Goal: Task Accomplishment & Management: Use online tool/utility

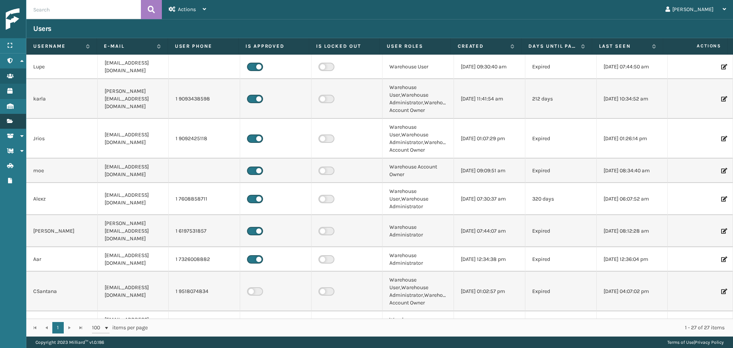
click at [13, 124] on link "Fulfillment Orders" at bounding box center [13, 121] width 26 height 15
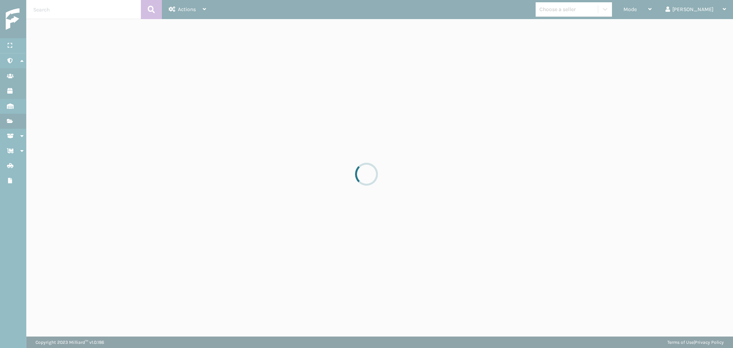
click at [659, 6] on div at bounding box center [366, 174] width 733 height 348
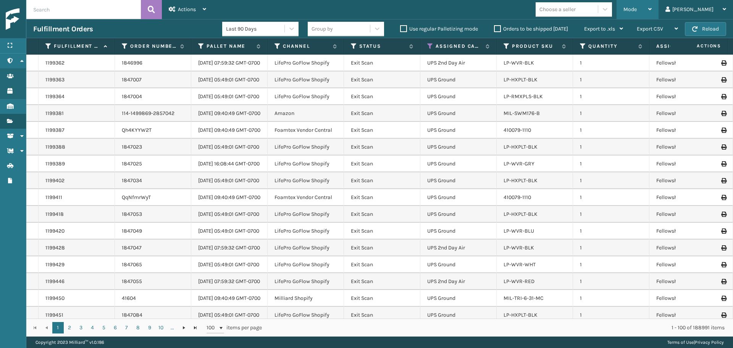
click at [637, 10] on span "Mode" at bounding box center [630, 9] width 13 height 6
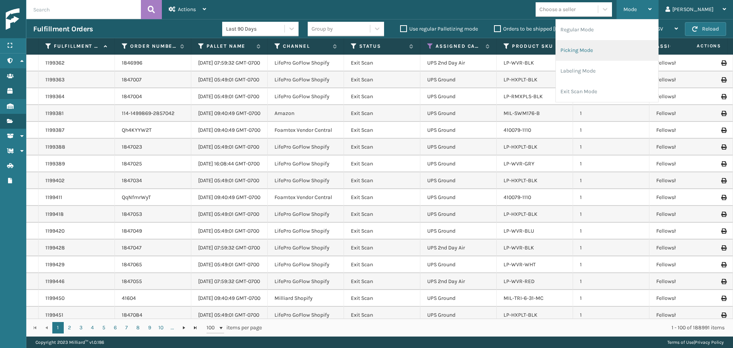
click at [609, 53] on li "Picking Mode" at bounding box center [607, 50] width 102 height 21
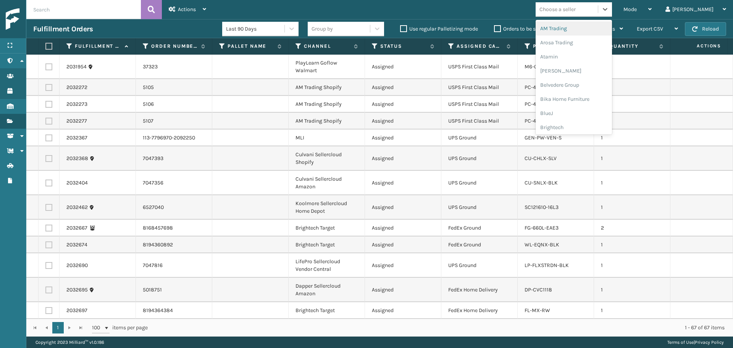
click at [598, 13] on div "Choose a seller" at bounding box center [567, 9] width 62 height 13
click at [580, 27] on div "AM Trading" at bounding box center [574, 28] width 76 height 14
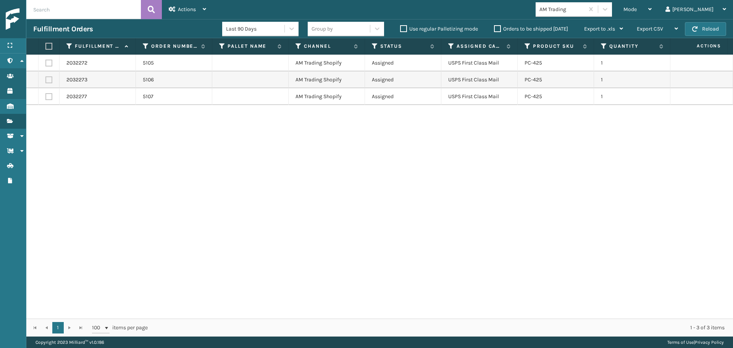
click at [50, 48] on label at bounding box center [47, 46] width 5 height 7
click at [46, 48] on input "checkbox" at bounding box center [45, 46] width 0 height 5
checkbox input "true"
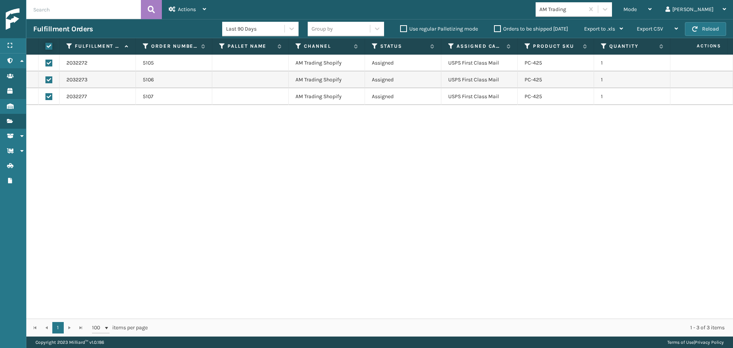
checkbox input "true"
click at [184, 4] on div "Actions" at bounding box center [187, 9] width 37 height 19
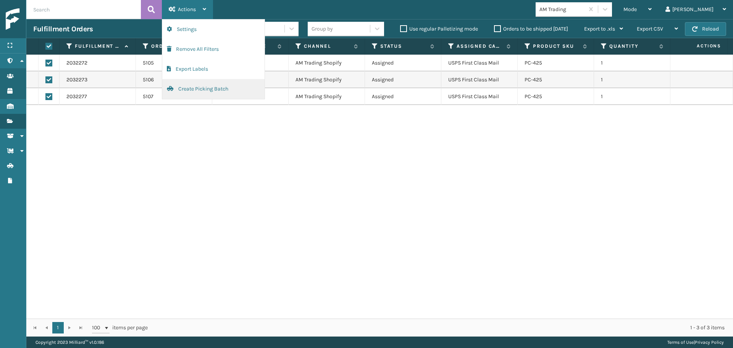
click at [196, 97] on button "Create Picking Batch" at bounding box center [213, 89] width 102 height 20
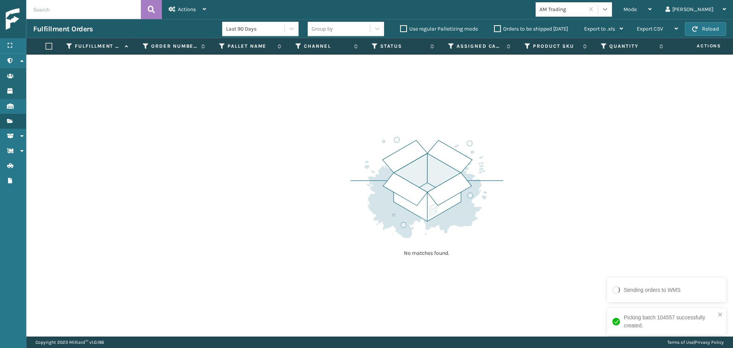
click at [609, 9] on icon at bounding box center [605, 9] width 8 height 8
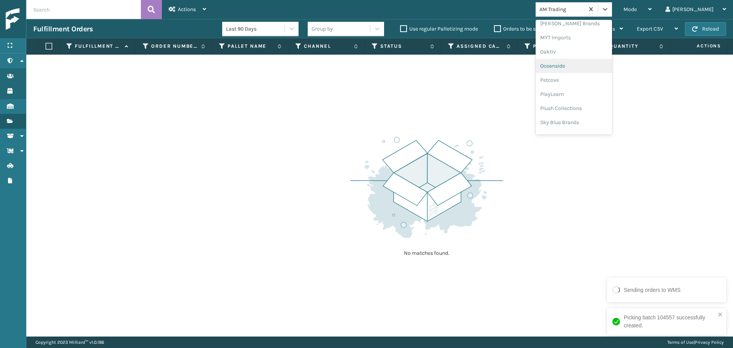
scroll to position [356, 0]
click at [589, 85] on div "PlayLearn" at bounding box center [574, 82] width 76 height 14
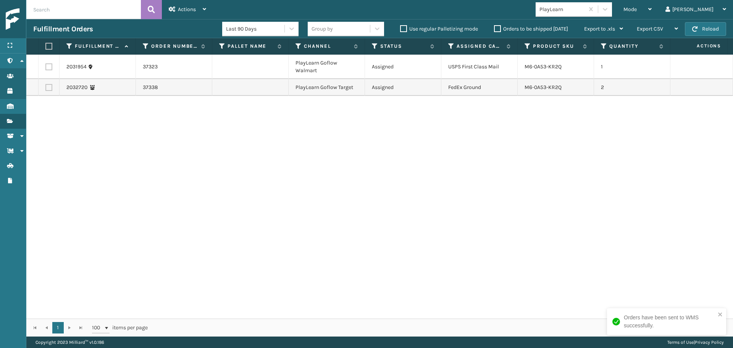
click at [50, 43] on label at bounding box center [47, 46] width 5 height 7
click at [46, 44] on input "checkbox" at bounding box center [45, 46] width 0 height 5
checkbox input "true"
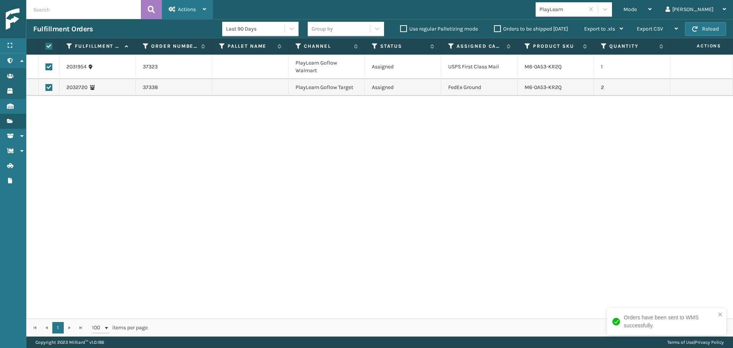
click at [173, 8] on icon at bounding box center [172, 8] width 7 height 5
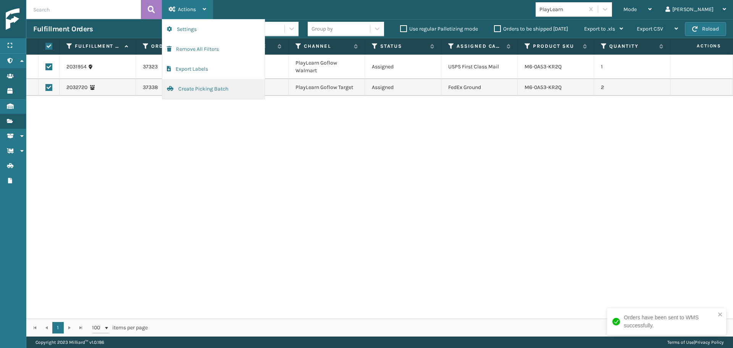
click at [194, 90] on button "Create Picking Batch" at bounding box center [213, 89] width 102 height 20
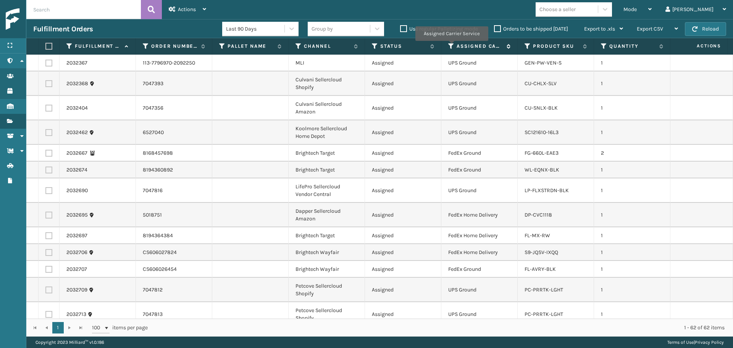
click at [451, 46] on icon at bounding box center [451, 46] width 6 height 7
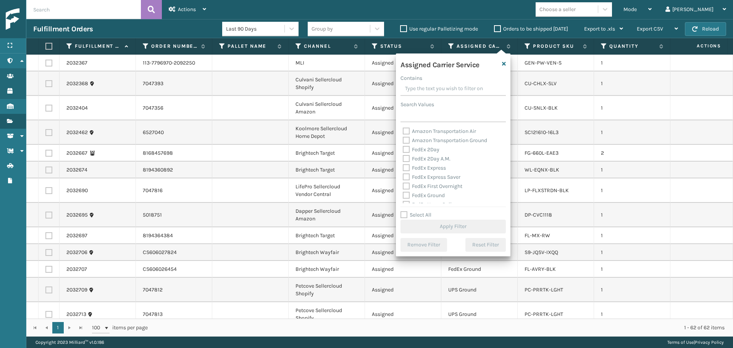
click at [421, 150] on label "FedEx 2Day" at bounding box center [421, 149] width 37 height 6
click at [403, 150] on input "FedEx 2Day" at bounding box center [403, 147] width 0 height 5
checkbox input "true"
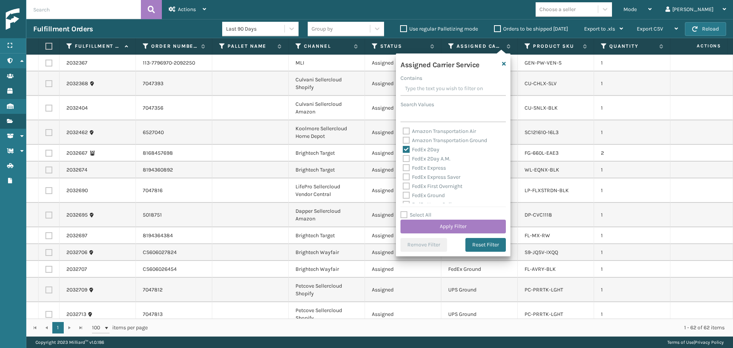
click at [423, 160] on label "FedEx 2Day A.M." at bounding box center [427, 158] width 48 height 6
click at [403, 159] on input "FedEx 2Day A.M." at bounding box center [403, 156] width 0 height 5
checkbox input "true"
click at [423, 169] on label "FedEx Express" at bounding box center [424, 168] width 43 height 6
click at [403, 168] on input "FedEx Express" at bounding box center [403, 165] width 0 height 5
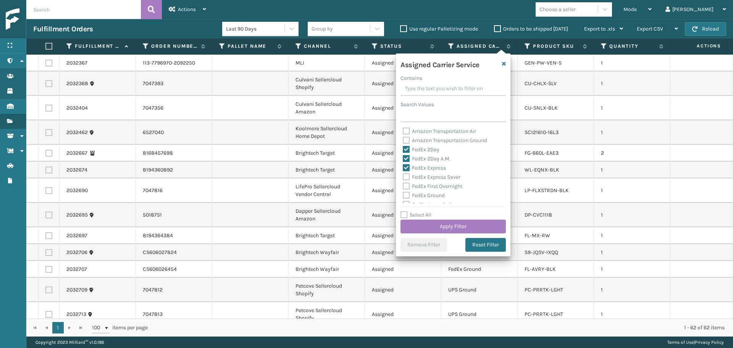
checkbox input "true"
click at [427, 180] on div "FedEx Express Saver" at bounding box center [453, 177] width 101 height 9
click at [426, 176] on label "FedEx Express Saver" at bounding box center [432, 177] width 58 height 6
click at [403, 176] on input "FedEx Express Saver" at bounding box center [403, 175] width 0 height 5
checkbox input "true"
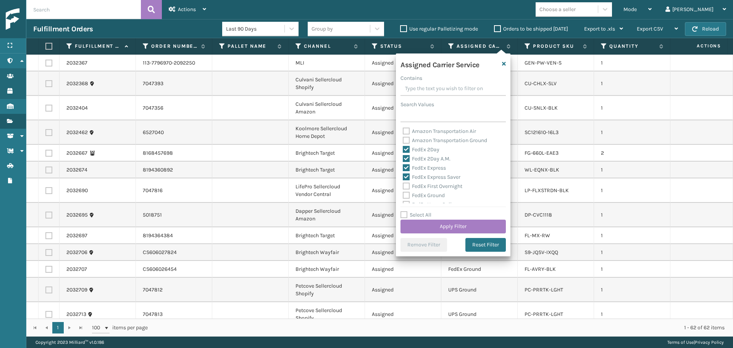
click at [430, 186] on label "FedEx First Overnight" at bounding box center [433, 186] width 60 height 6
click at [403, 186] on input "FedEx First Overnight" at bounding box center [403, 184] width 0 height 5
checkbox input "true"
click at [429, 196] on label "FedEx Ground" at bounding box center [424, 195] width 42 height 6
click at [403, 196] on input "FedEx Ground" at bounding box center [403, 193] width 0 height 5
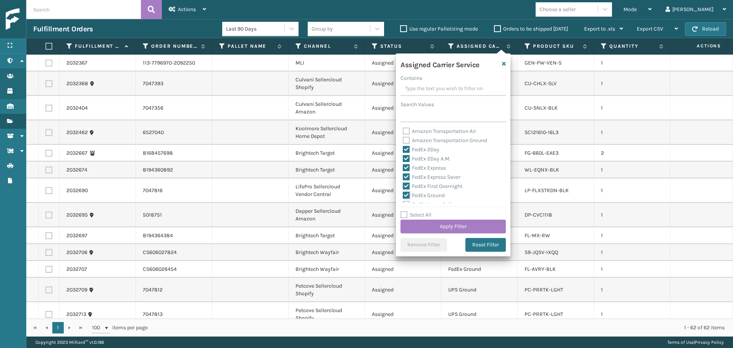
checkbox input "true"
click at [415, 166] on label "FedEx Home Delivery" at bounding box center [432, 166] width 59 height 6
click at [403, 166] on input "FedEx Home Delivery" at bounding box center [403, 164] width 0 height 5
checkbox input "true"
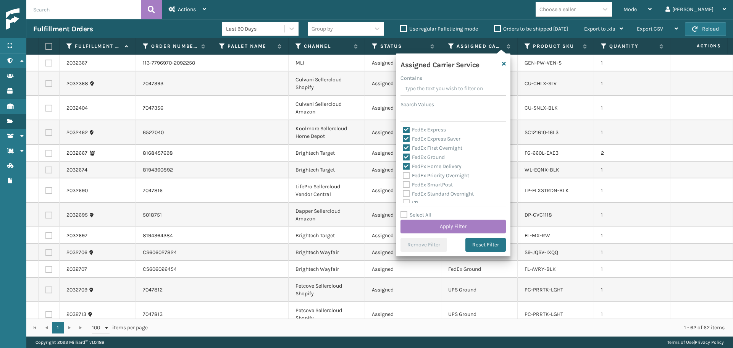
click at [415, 176] on label "FedEx Priority Overnight" at bounding box center [436, 175] width 66 height 6
click at [403, 176] on input "FedEx Priority Overnight" at bounding box center [403, 173] width 0 height 5
checkbox input "true"
click at [418, 181] on div "FedEx SmartPost" at bounding box center [453, 184] width 101 height 9
click at [420, 186] on label "FedEx SmartPost" at bounding box center [428, 184] width 50 height 6
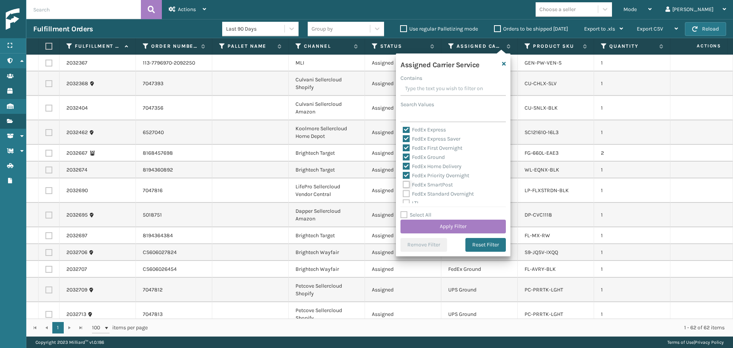
click at [403, 185] on input "FedEx SmartPost" at bounding box center [403, 182] width 0 height 5
checkbox input "true"
click at [421, 193] on label "FedEx Standard Overnight" at bounding box center [438, 194] width 71 height 6
click at [403, 193] on input "FedEx Standard Overnight" at bounding box center [403, 191] width 0 height 5
checkbox input "true"
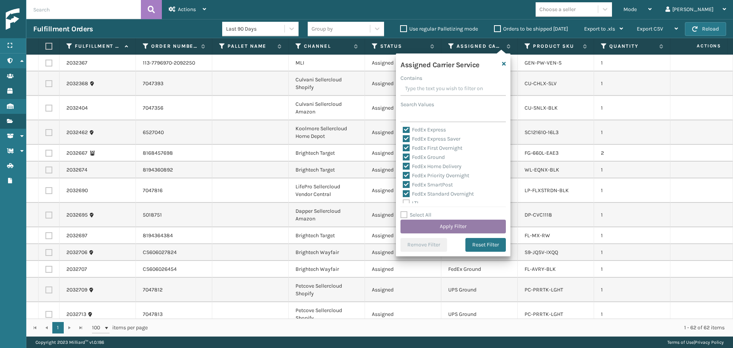
click at [433, 231] on button "Apply Filter" at bounding box center [453, 227] width 105 height 14
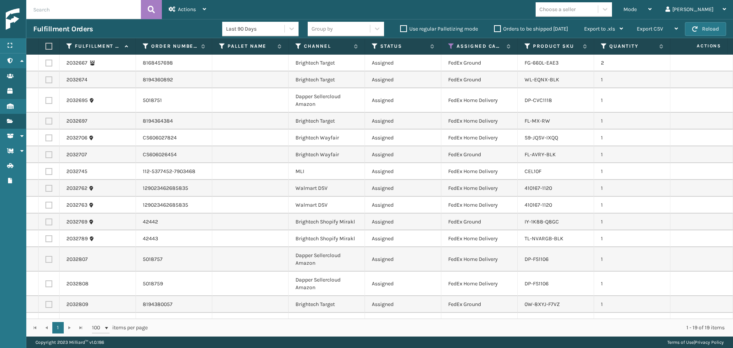
click at [46, 47] on label at bounding box center [47, 46] width 5 height 7
click at [46, 47] on input "checkbox" at bounding box center [45, 46] width 0 height 5
checkbox input "true"
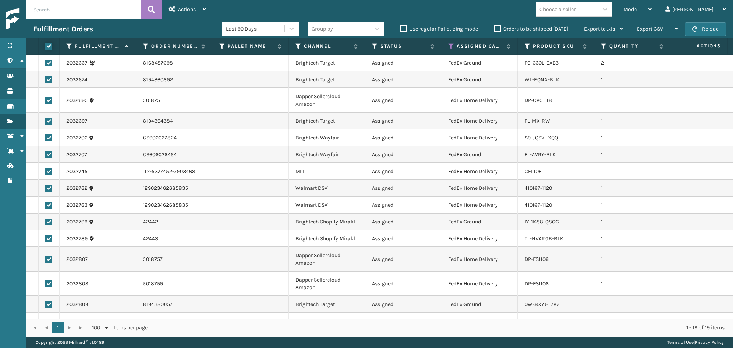
checkbox input "true"
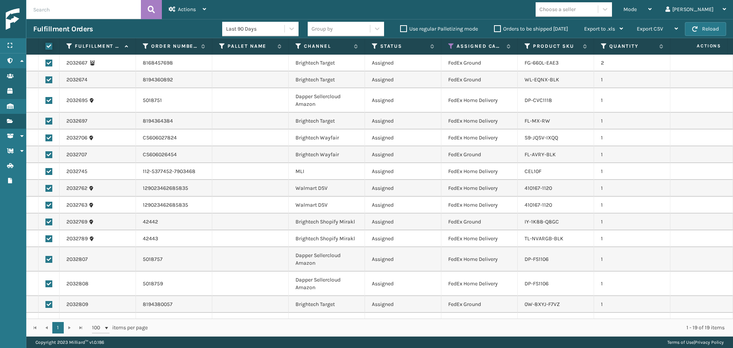
checkbox input "true"
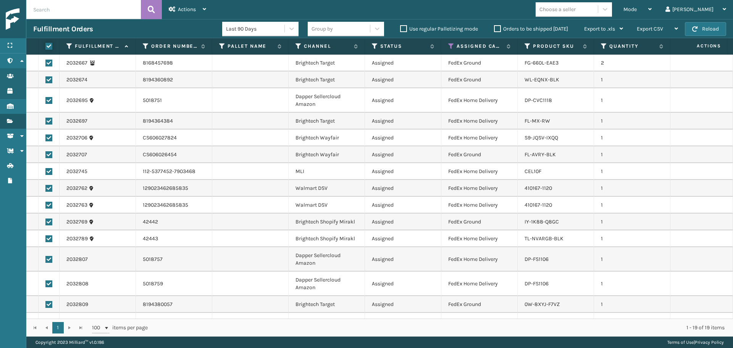
checkbox input "true"
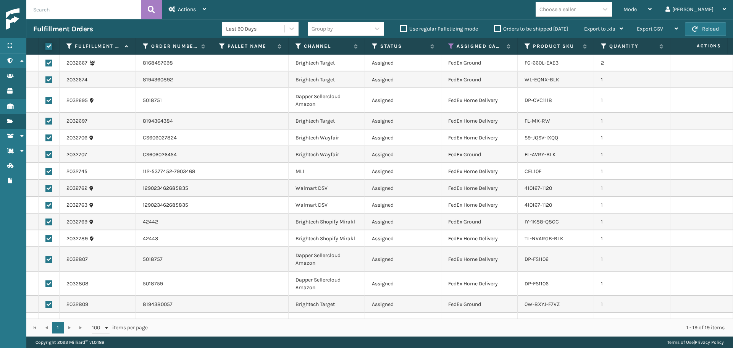
checkbox input "true"
click at [173, 11] on icon at bounding box center [172, 8] width 7 height 5
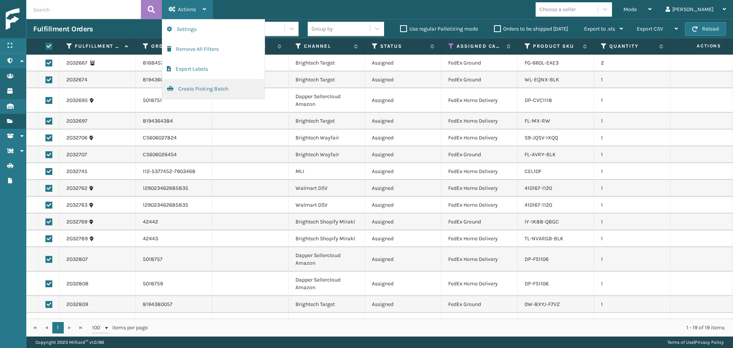
click at [210, 92] on button "Create Picking Batch" at bounding box center [213, 89] width 102 height 20
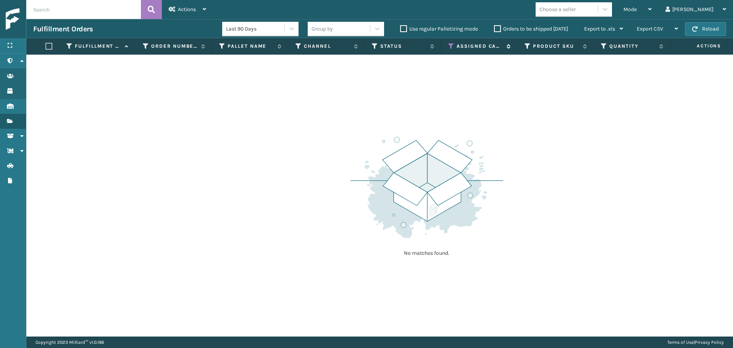
click at [453, 45] on icon at bounding box center [451, 46] width 6 height 7
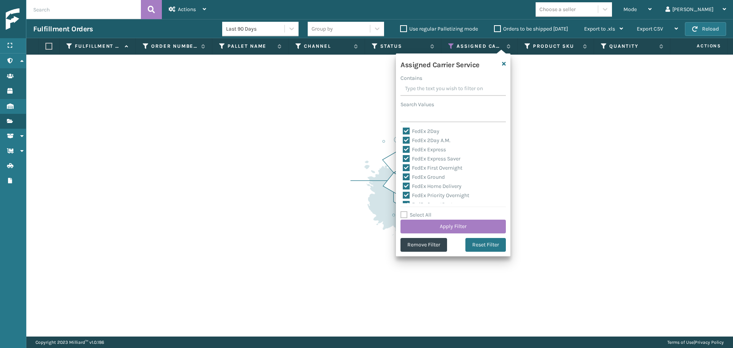
click at [416, 134] on label "FedEx 2Day" at bounding box center [421, 131] width 37 height 6
click at [403, 132] on input "FedEx 2Day" at bounding box center [403, 129] width 0 height 5
checkbox input "false"
click at [404, 215] on label "Select All" at bounding box center [416, 215] width 31 height 6
click at [404, 211] on input "Select All" at bounding box center [458, 210] width 115 height 1
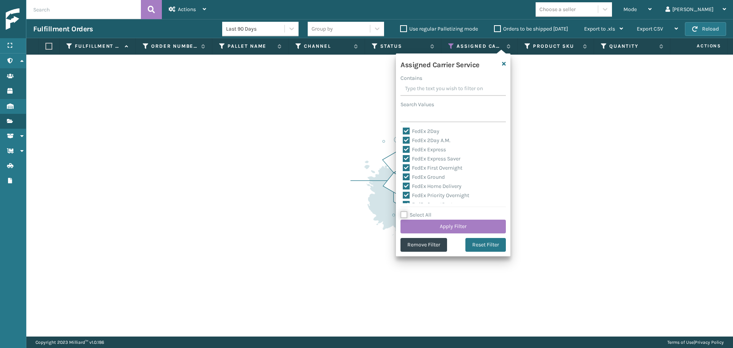
checkbox input "true"
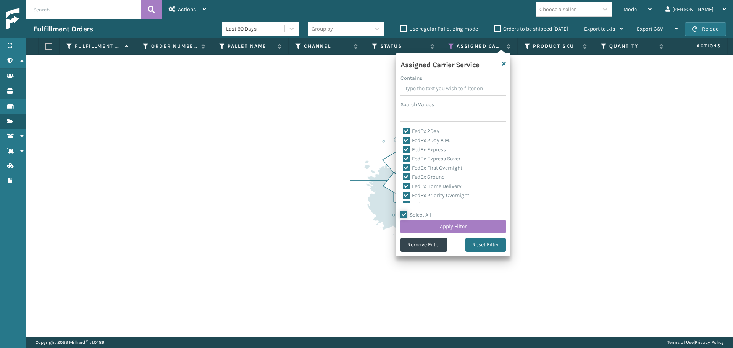
checkbox input "true"
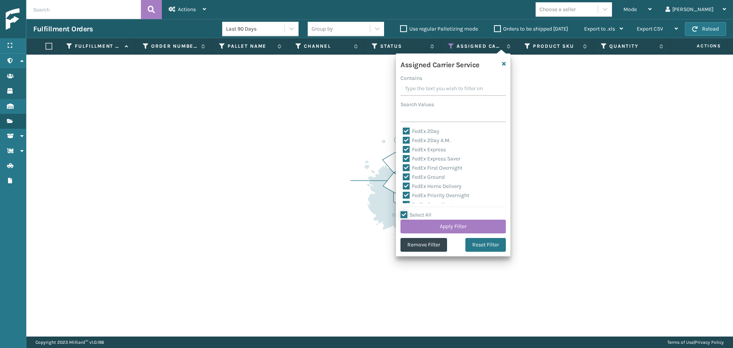
checkbox input "true"
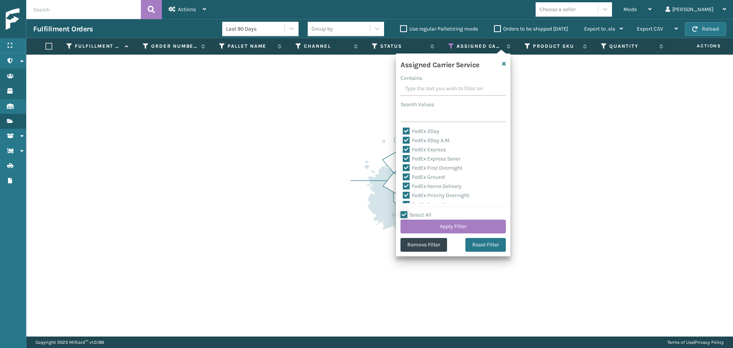
checkbox input "true"
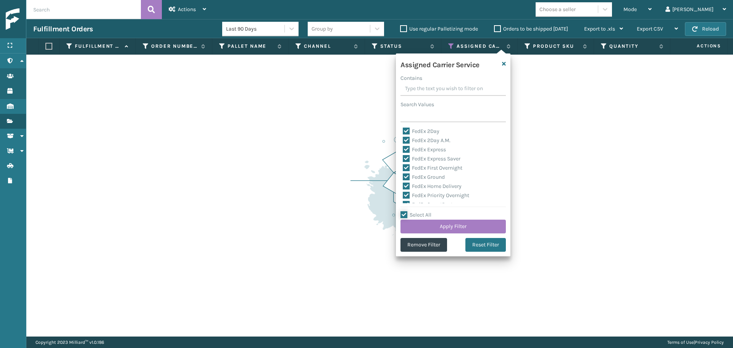
checkbox input "true"
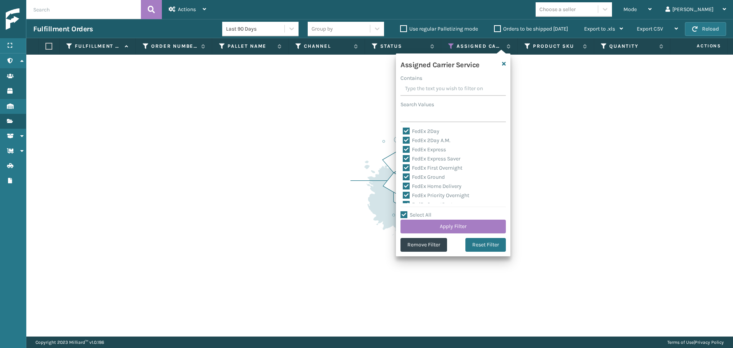
click at [404, 215] on label "Select All" at bounding box center [416, 215] width 31 height 6
click at [404, 211] on input "Select All" at bounding box center [458, 210] width 115 height 1
checkbox input "false"
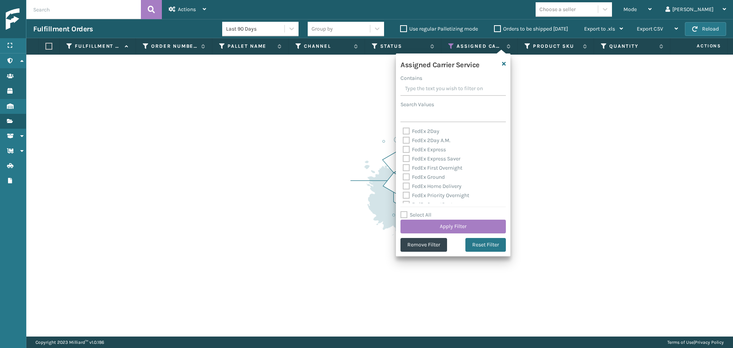
checkbox input "false"
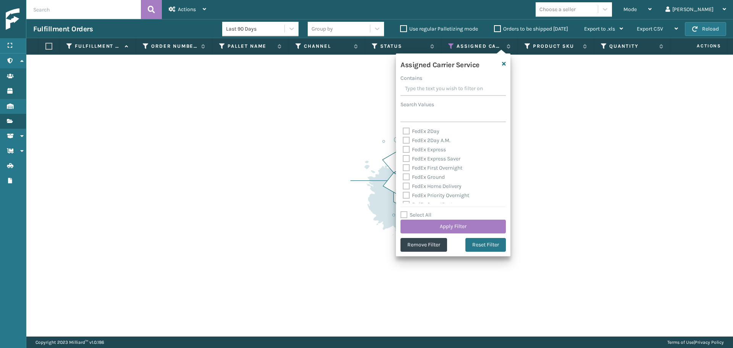
checkbox input "false"
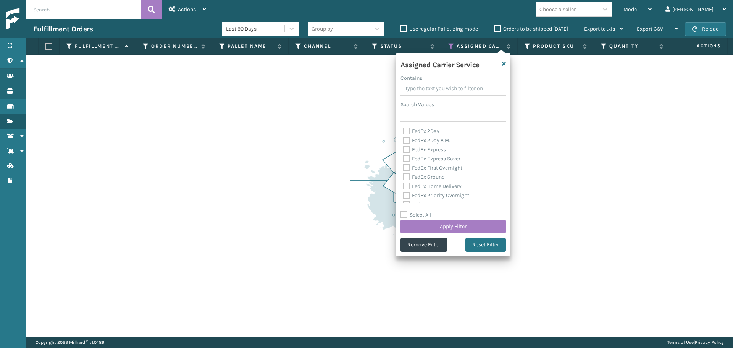
checkbox input "false"
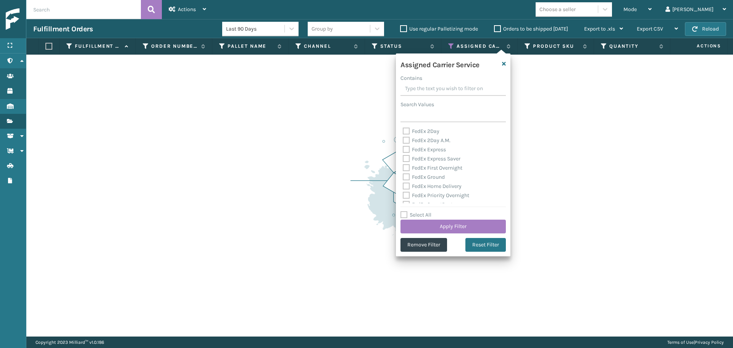
checkbox input "false"
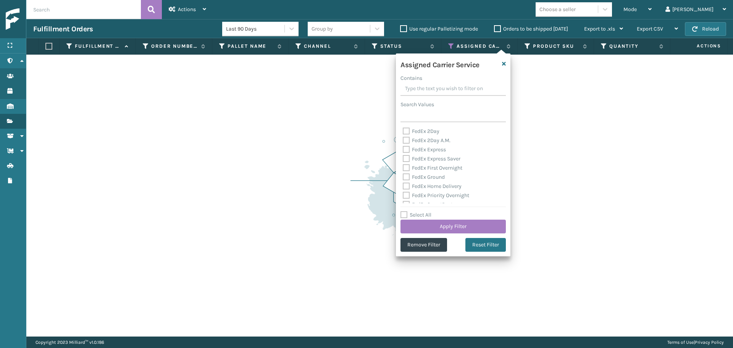
checkbox input "false"
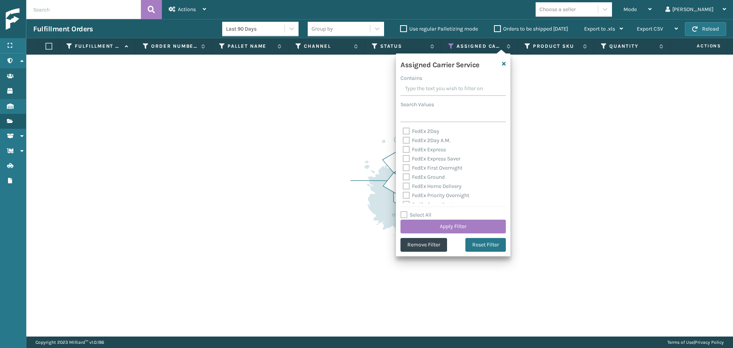
checkbox input "false"
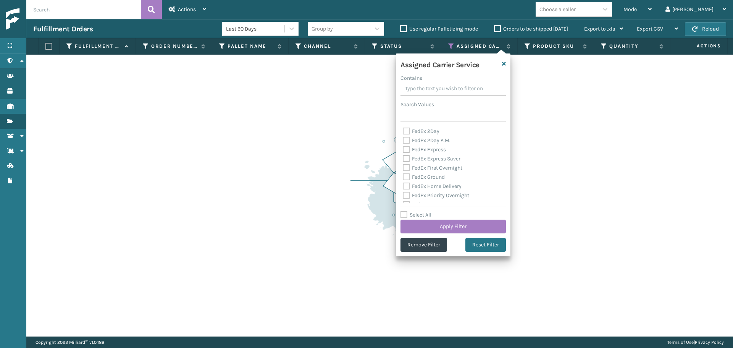
checkbox input "false"
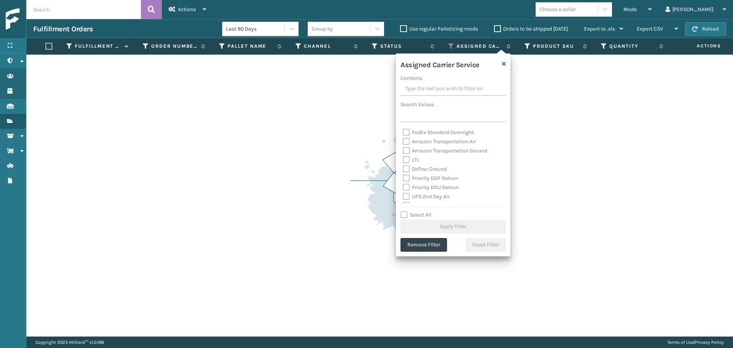
scroll to position [115, 0]
click at [415, 165] on label "UPS 2nd Day Air" at bounding box center [426, 163] width 47 height 6
click at [403, 164] on input "UPS 2nd Day Air" at bounding box center [403, 161] width 0 height 5
checkbox input "true"
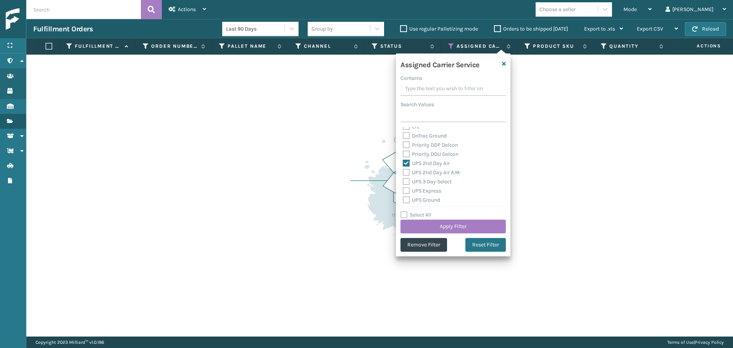
click at [417, 174] on label "UPS 2nd Day Air A.M." at bounding box center [432, 172] width 58 height 6
click at [403, 173] on input "UPS 2nd Day Air A.M." at bounding box center [403, 170] width 0 height 5
checkbox input "true"
click at [420, 183] on label "UPS 3 Day Select" at bounding box center [427, 181] width 49 height 6
click at [403, 182] on input "UPS 3 Day Select" at bounding box center [403, 179] width 0 height 5
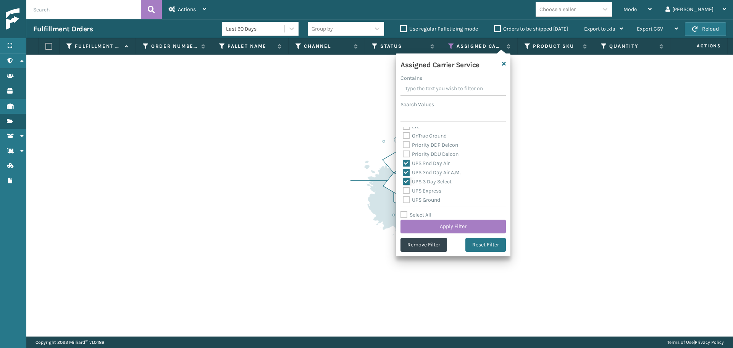
checkbox input "true"
click at [422, 191] on label "UPS Express" at bounding box center [422, 190] width 39 height 6
click at [403, 191] on input "UPS Express" at bounding box center [403, 188] width 0 height 5
checkbox input "true"
click at [424, 197] on label "UPS Ground" at bounding box center [421, 200] width 37 height 6
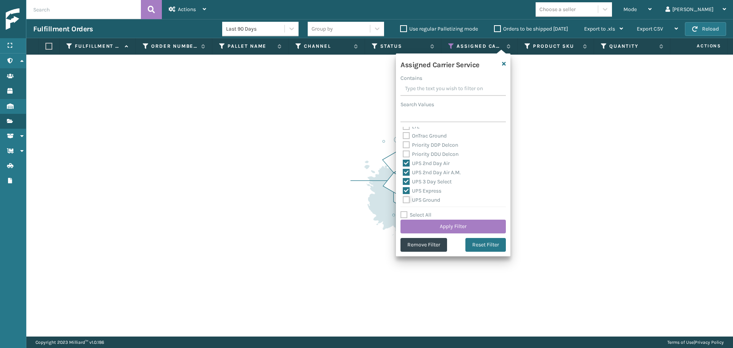
click at [403, 197] on input "UPS Ground" at bounding box center [403, 198] width 0 height 5
checkbox input "true"
click at [419, 170] on label "UPS Next Day Air" at bounding box center [427, 171] width 49 height 6
click at [403, 170] on input "UPS Next Day Air" at bounding box center [403, 168] width 0 height 5
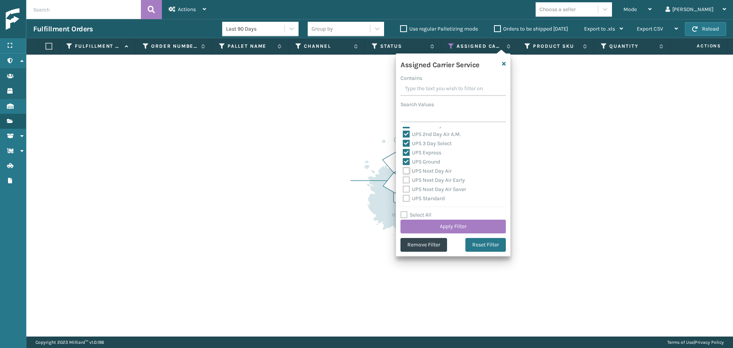
checkbox input "true"
click at [425, 182] on label "UPS Next Day Air Early" at bounding box center [434, 180] width 62 height 6
click at [403, 181] on input "UPS Next Day Air Early" at bounding box center [403, 178] width 0 height 5
checkbox input "true"
click at [426, 188] on label "UPS Next Day Air Saver" at bounding box center [434, 189] width 63 height 6
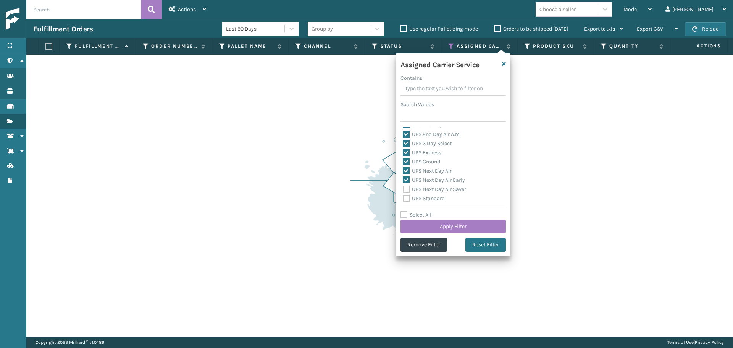
click at [403, 188] on input "UPS Next Day Air Saver" at bounding box center [403, 187] width 0 height 5
checkbox input "true"
click at [426, 198] on label "UPS Standard" at bounding box center [424, 198] width 42 height 6
click at [403, 198] on input "UPS Standard" at bounding box center [403, 196] width 0 height 5
checkbox input "true"
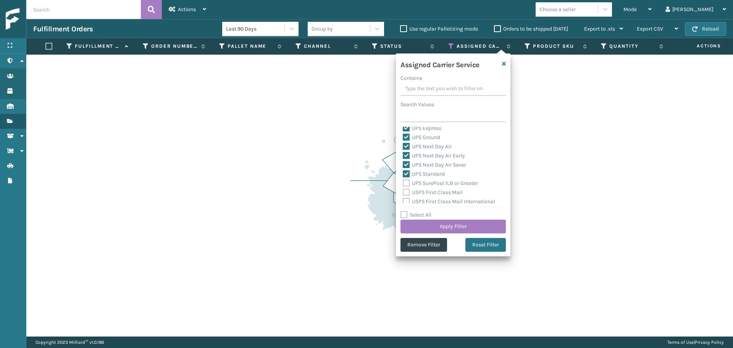
scroll to position [191, 0]
click at [421, 170] on label "UPS SurePost 1LB or Greater" at bounding box center [440, 169] width 75 height 6
click at [403, 170] on input "UPS SurePost 1LB or Greater" at bounding box center [403, 167] width 0 height 5
checkbox input "true"
click at [425, 179] on label "USPS First Class Mail" at bounding box center [433, 178] width 60 height 6
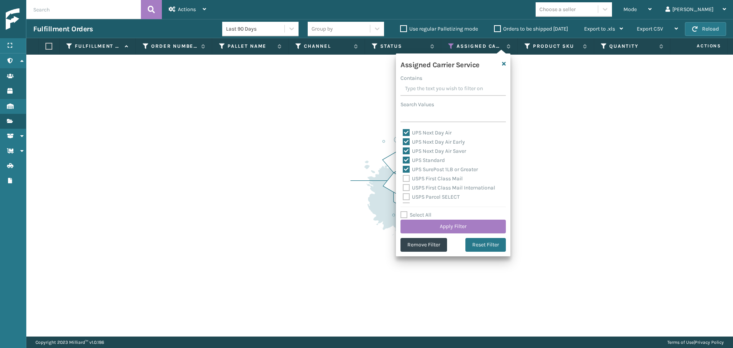
click at [403, 179] on input "USPS First Class Mail" at bounding box center [403, 176] width 0 height 5
checkbox input "true"
click at [446, 229] on button "Apply Filter" at bounding box center [453, 227] width 105 height 14
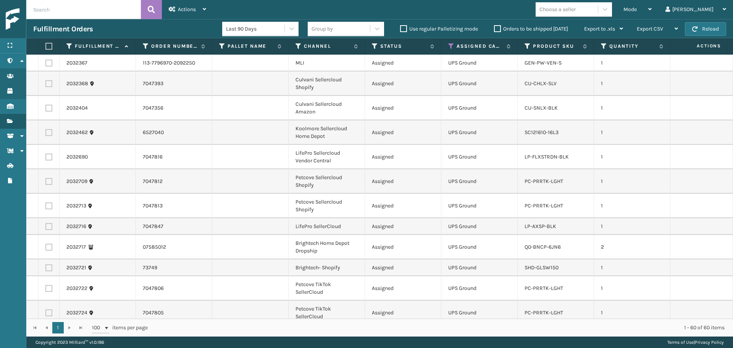
click at [48, 45] on label at bounding box center [47, 46] width 5 height 7
click at [46, 45] on input "checkbox" at bounding box center [45, 46] width 0 height 5
checkbox input "true"
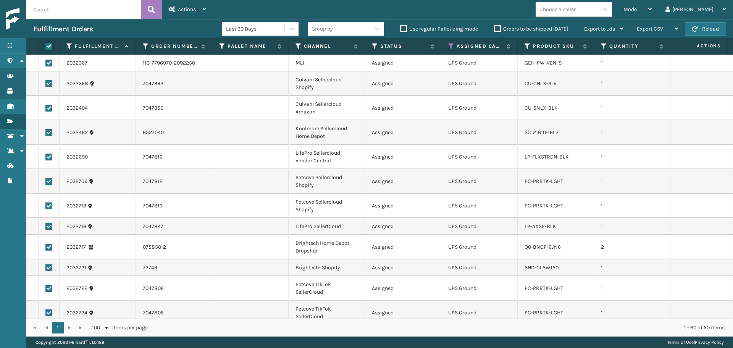
checkbox input "true"
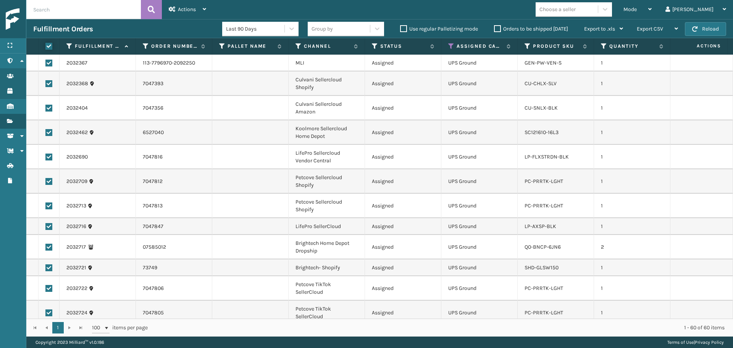
checkbox input "true"
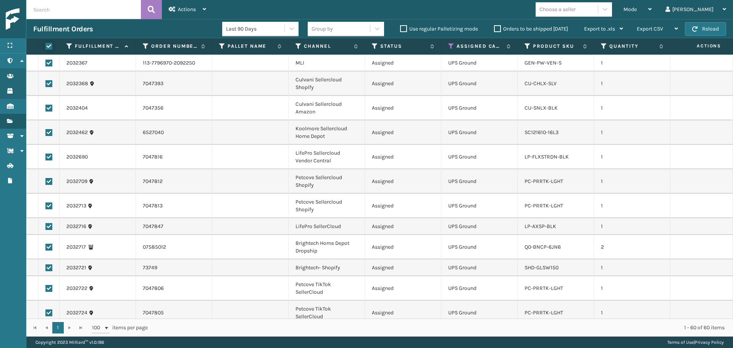
checkbox input "true"
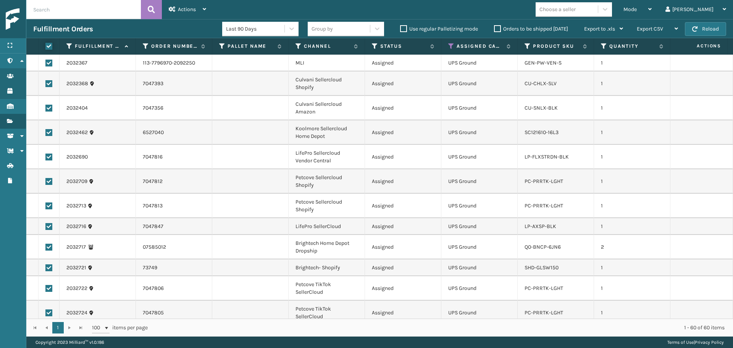
checkbox input "true"
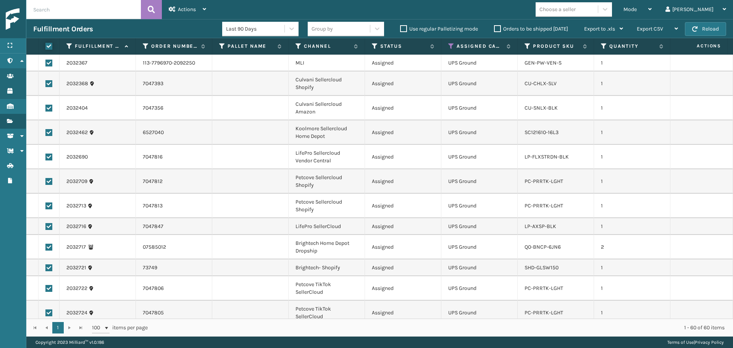
checkbox input "true"
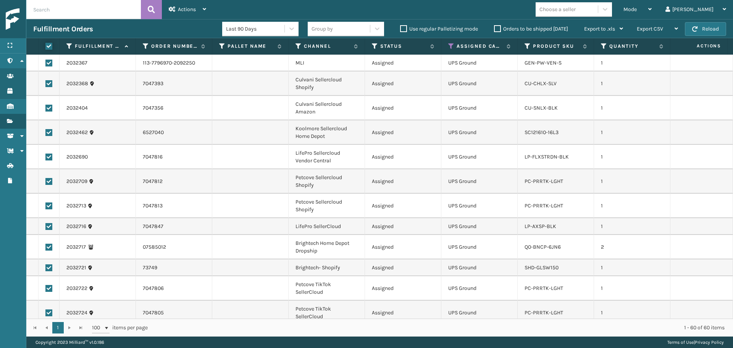
checkbox input "true"
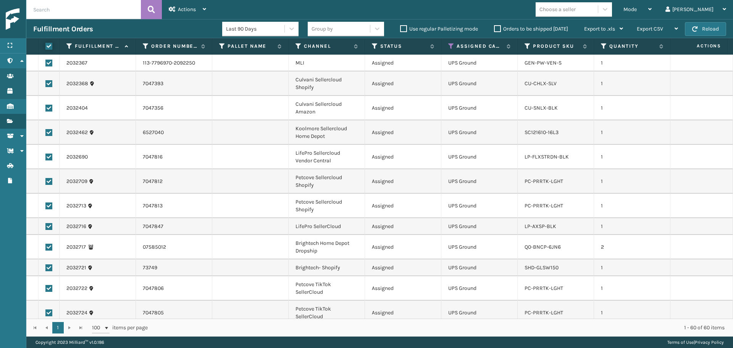
checkbox input "true"
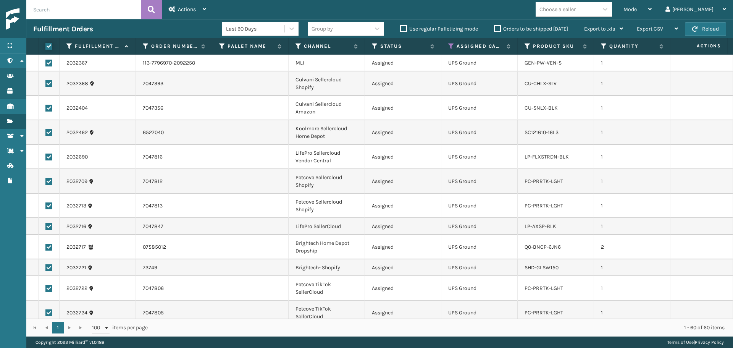
checkbox input "true"
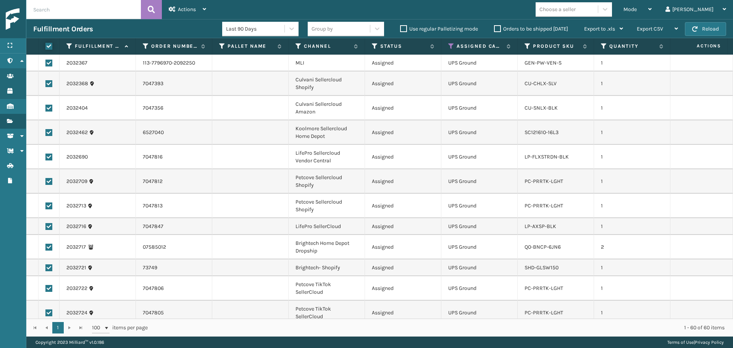
checkbox input "true"
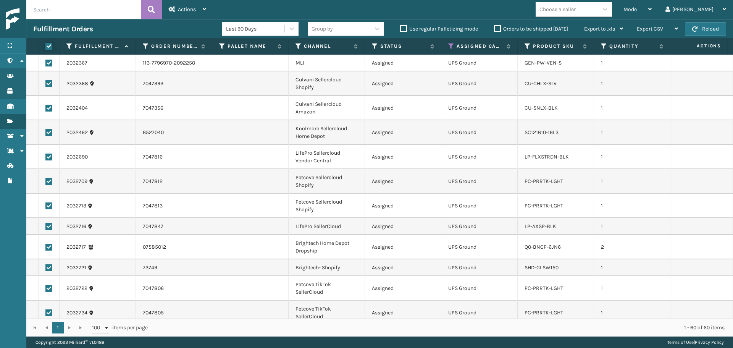
checkbox input "true"
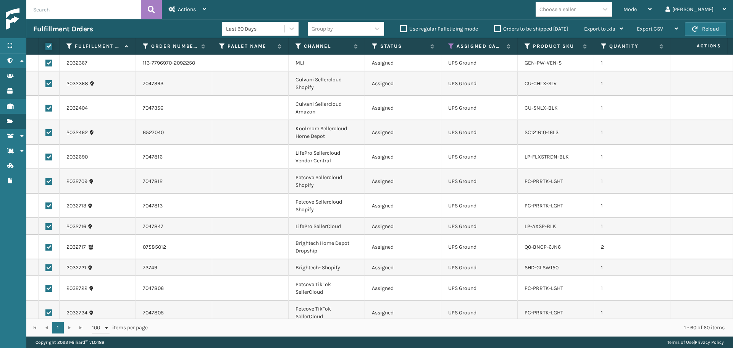
checkbox input "true"
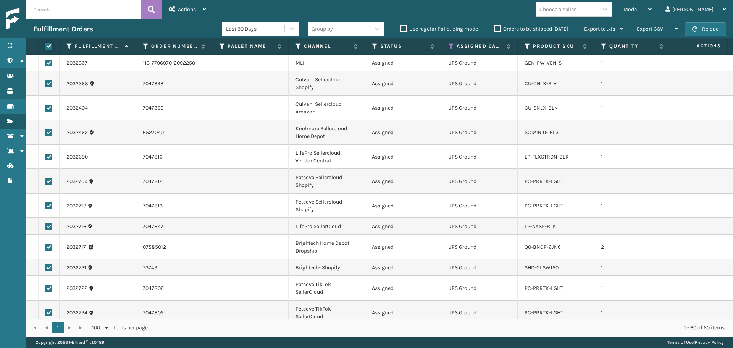
checkbox input "true"
click at [194, 11] on span "Actions" at bounding box center [187, 9] width 18 height 6
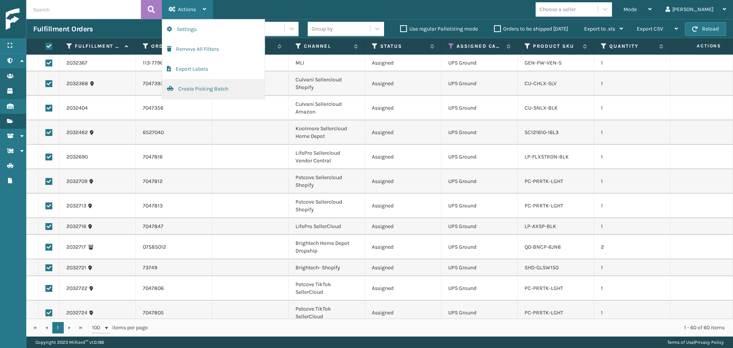
click at [198, 90] on button "Create Picking Batch" at bounding box center [213, 89] width 102 height 20
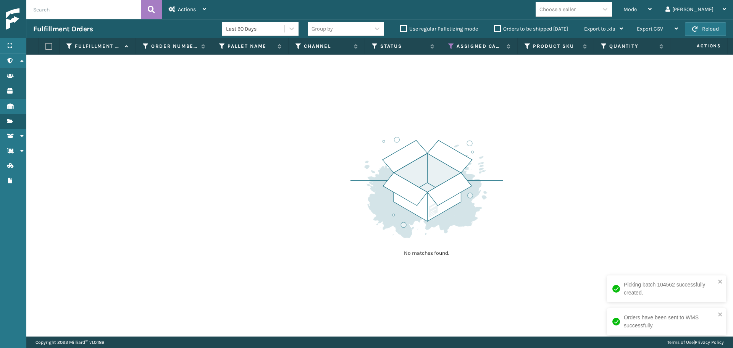
click at [549, 245] on div "No matches found." at bounding box center [379, 196] width 707 height 282
click at [652, 8] on icon at bounding box center [649, 8] width 3 height 5
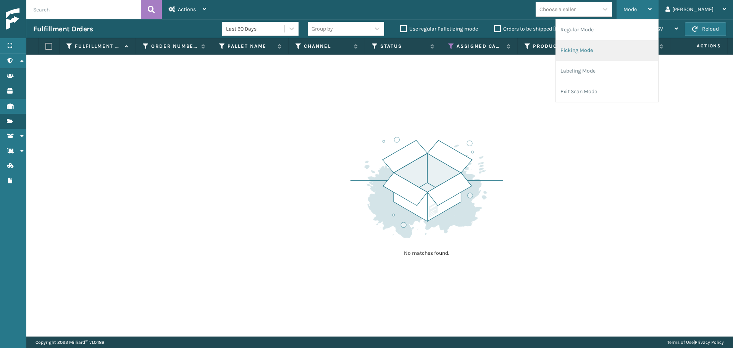
click at [621, 50] on li "Picking Mode" at bounding box center [607, 50] width 102 height 21
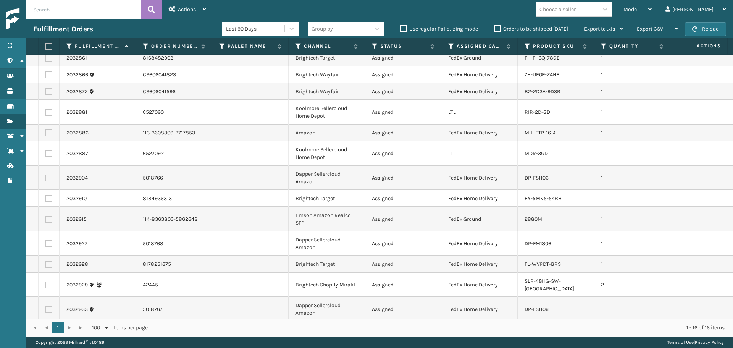
scroll to position [64, 0]
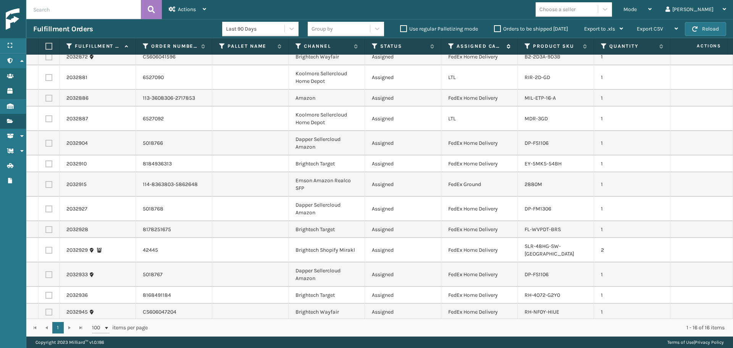
click at [451, 44] on icon at bounding box center [451, 46] width 6 height 7
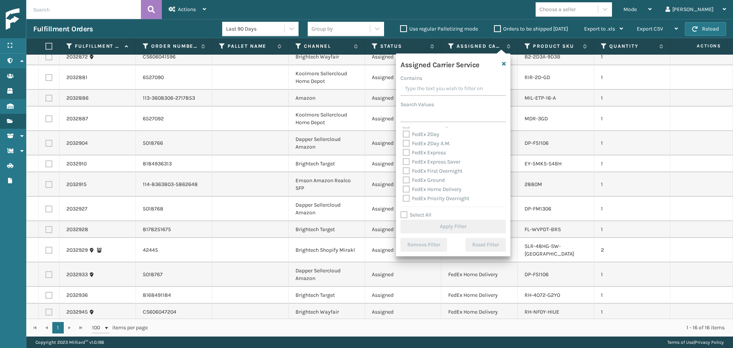
scroll to position [38, 0]
drag, startPoint x: 427, startPoint y: 215, endPoint x: 424, endPoint y: 212, distance: 4.1
click at [426, 215] on label "Select All" at bounding box center [416, 215] width 31 height 6
click at [426, 211] on input "Select All" at bounding box center [458, 210] width 115 height 1
checkbox input "true"
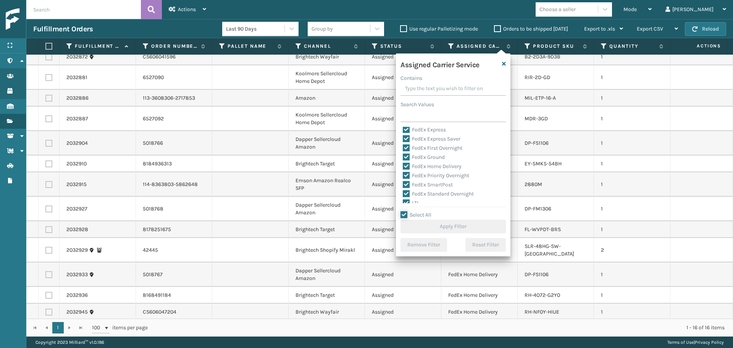
checkbox input "true"
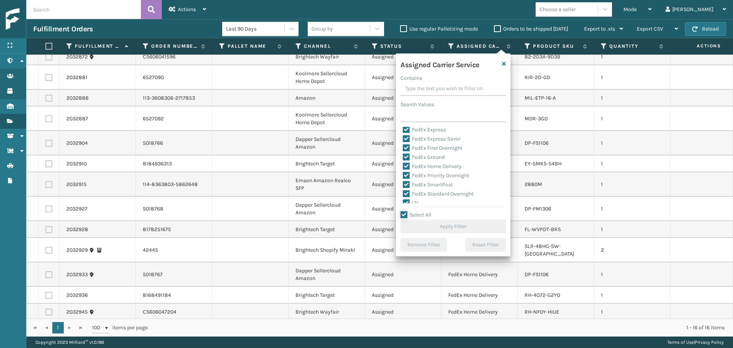
checkbox input "true"
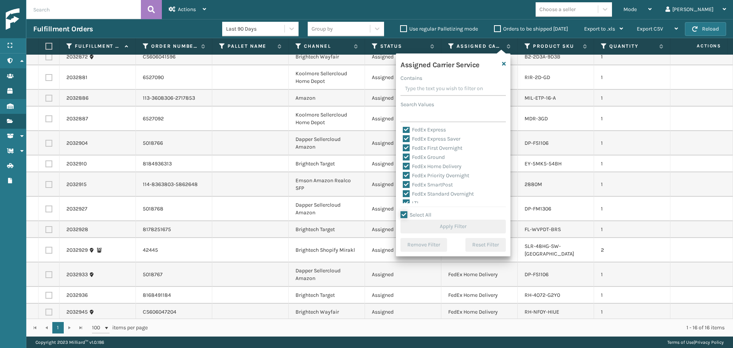
checkbox input "true"
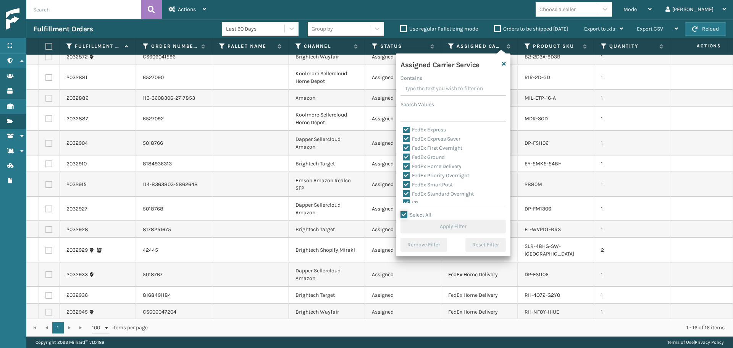
checkbox input "true"
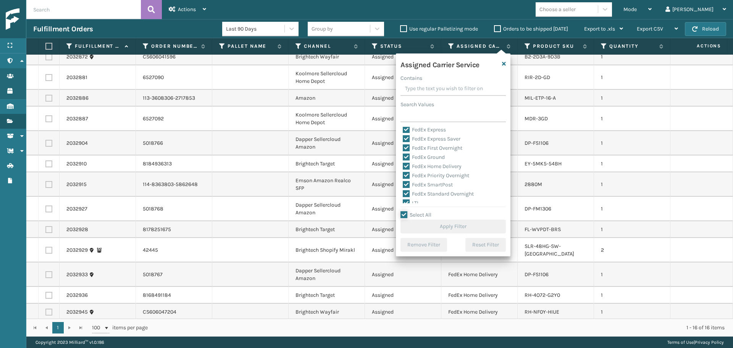
checkbox input "true"
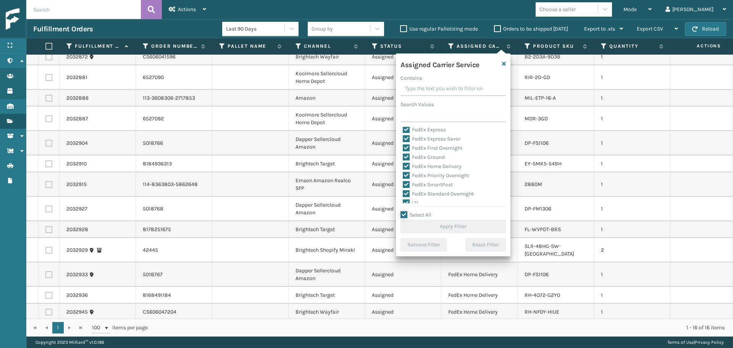
checkbox input "true"
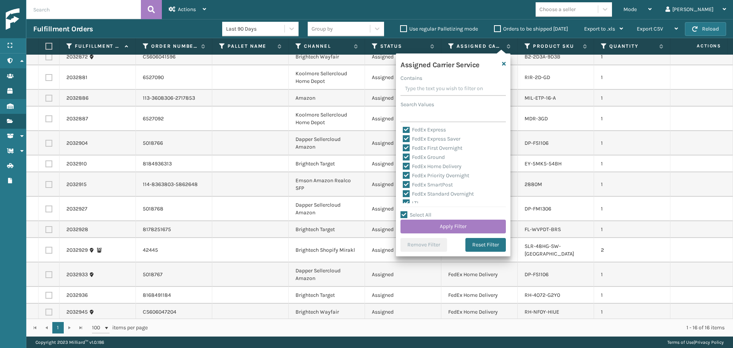
click at [415, 199] on div "LTL" at bounding box center [453, 203] width 101 height 9
click at [415, 202] on label "LTL" at bounding box center [411, 203] width 17 height 6
click at [403, 202] on input "LTL" at bounding box center [403, 201] width 0 height 5
click at [438, 229] on button "Apply Filter" at bounding box center [453, 227] width 105 height 14
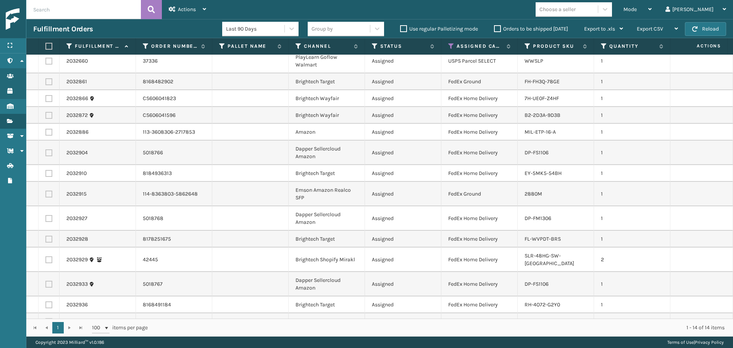
scroll to position [15, 0]
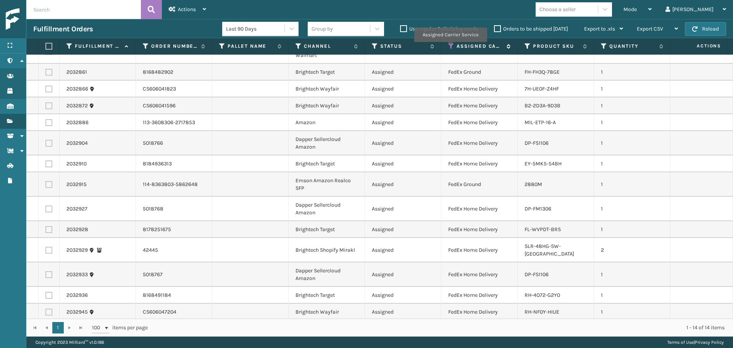
click at [450, 47] on icon at bounding box center [451, 46] width 6 height 7
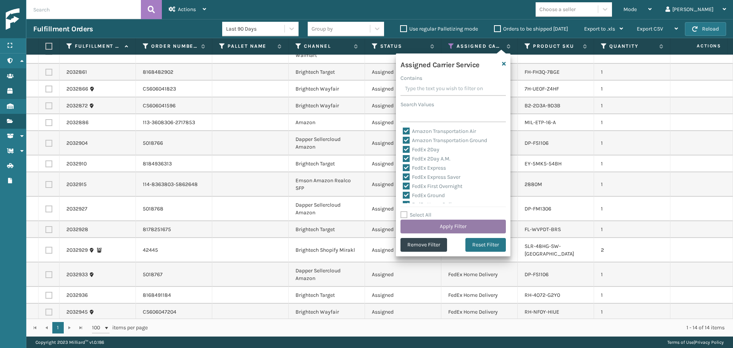
click at [422, 225] on button "Apply Filter" at bounding box center [453, 227] width 105 height 14
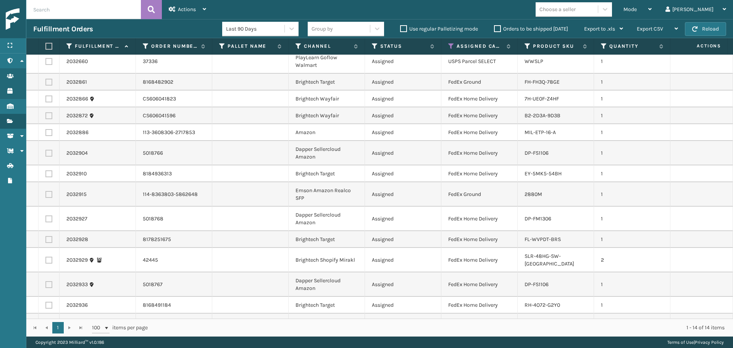
scroll to position [0, 0]
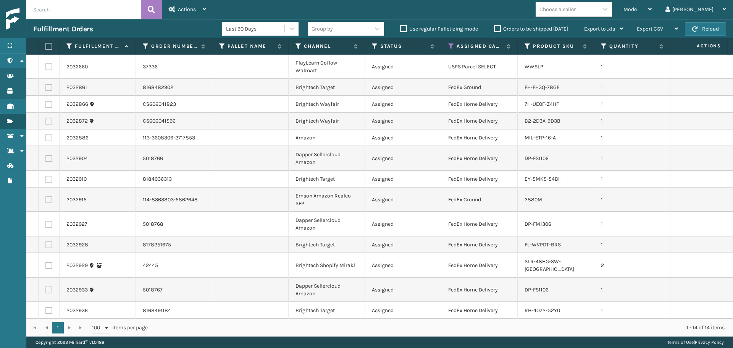
click at [574, 8] on div "Choose a seller" at bounding box center [558, 9] width 36 height 8
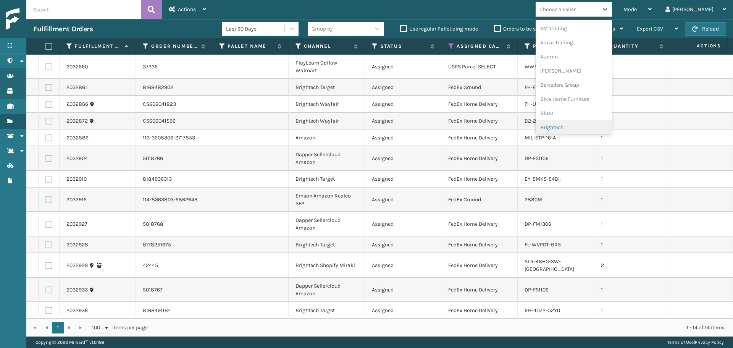
click at [574, 125] on div "Brightech" at bounding box center [574, 127] width 76 height 14
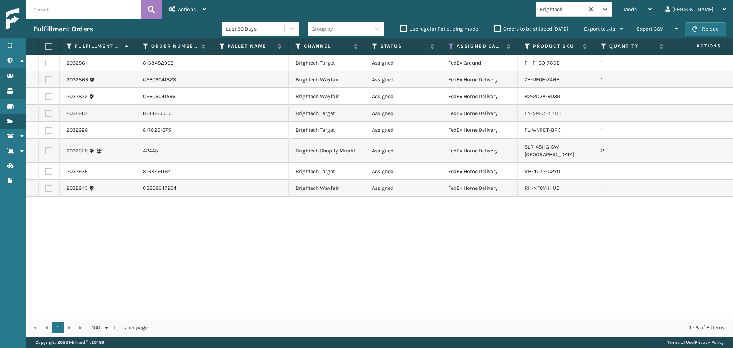
click at [46, 47] on label at bounding box center [47, 46] width 5 height 7
click at [46, 47] on input "checkbox" at bounding box center [45, 46] width 0 height 5
click at [189, 10] on span "Actions" at bounding box center [187, 9] width 18 height 6
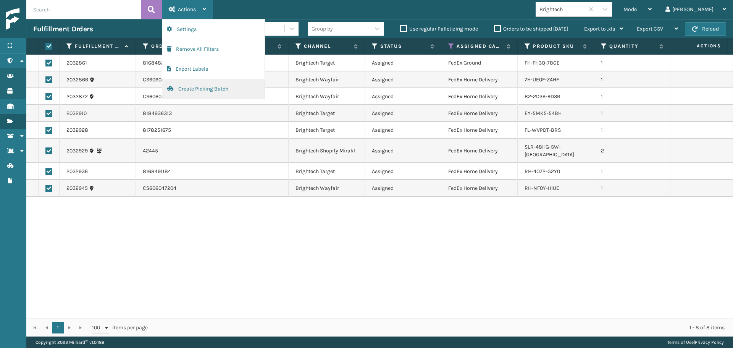
click at [212, 93] on button "Create Picking Batch" at bounding box center [213, 89] width 102 height 20
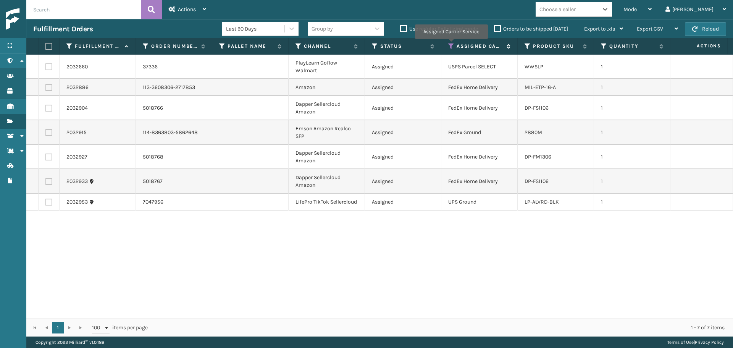
click at [451, 44] on icon at bounding box center [451, 46] width 6 height 7
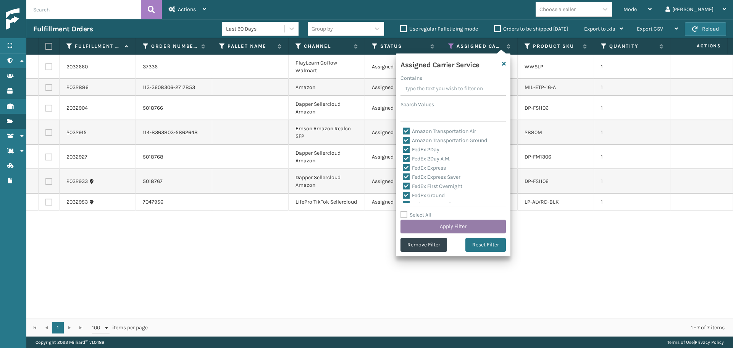
click at [466, 228] on button "Apply Filter" at bounding box center [453, 227] width 105 height 14
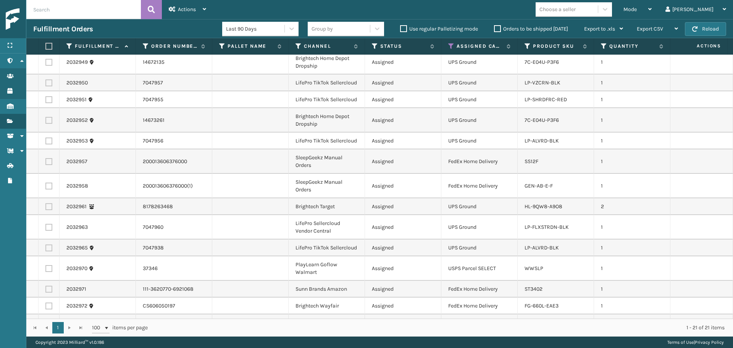
scroll to position [179, 0]
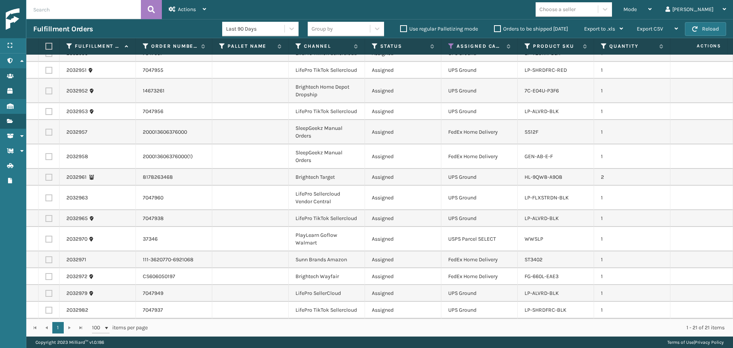
click at [576, 10] on div "Choose a seller" at bounding box center [558, 9] width 36 height 8
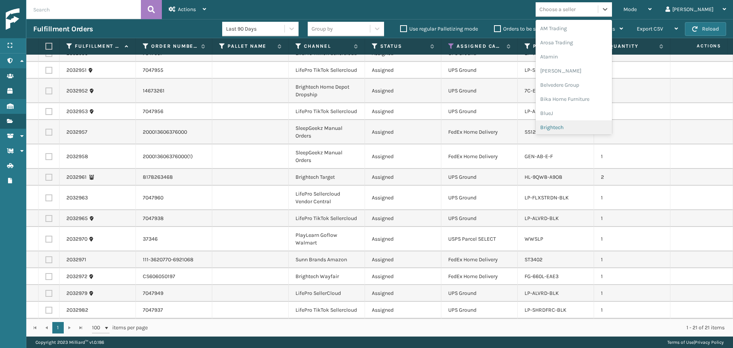
click at [585, 126] on div "Brightech" at bounding box center [574, 127] width 76 height 14
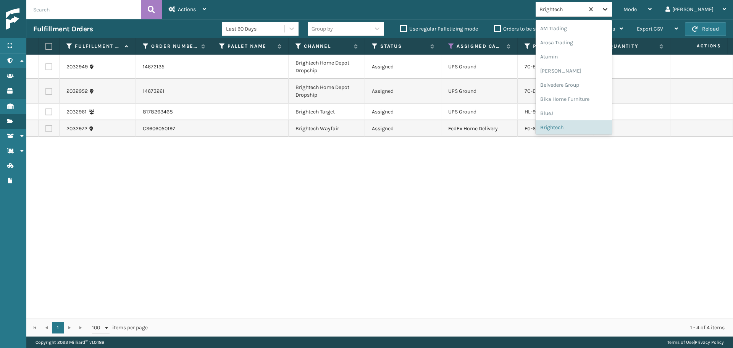
click at [609, 10] on icon at bounding box center [605, 9] width 8 height 8
click at [590, 66] on div "LifePro Fitness" at bounding box center [574, 69] width 76 height 14
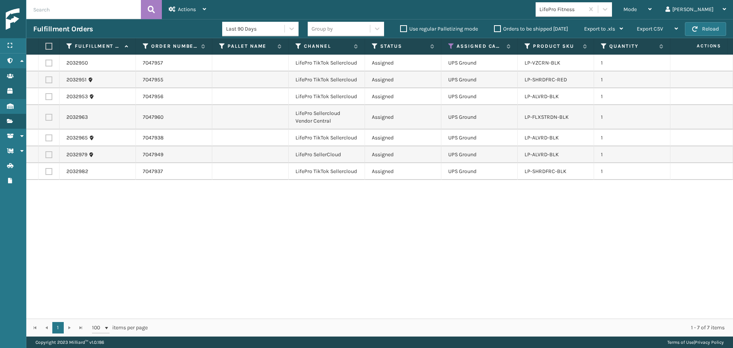
click at [48, 44] on label at bounding box center [47, 46] width 5 height 7
click at [46, 44] on input "checkbox" at bounding box center [45, 46] width 0 height 5
click at [175, 10] on icon at bounding box center [172, 8] width 7 height 5
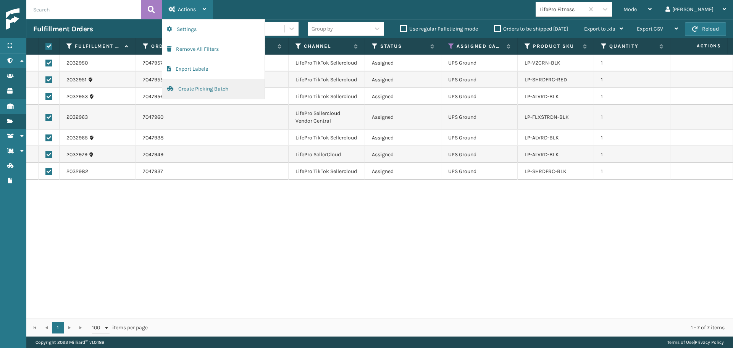
click at [195, 93] on button "Create Picking Batch" at bounding box center [213, 89] width 102 height 20
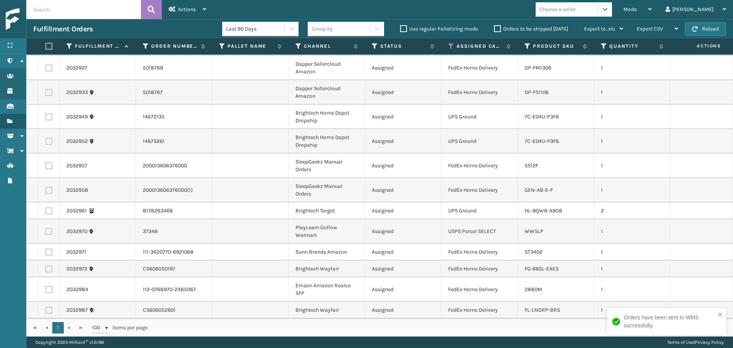
scroll to position [0, 0]
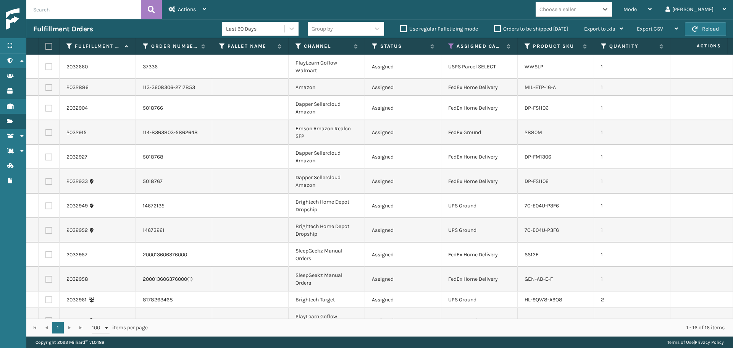
click at [577, 16] on div "Choose a seller" at bounding box center [574, 9] width 76 height 15
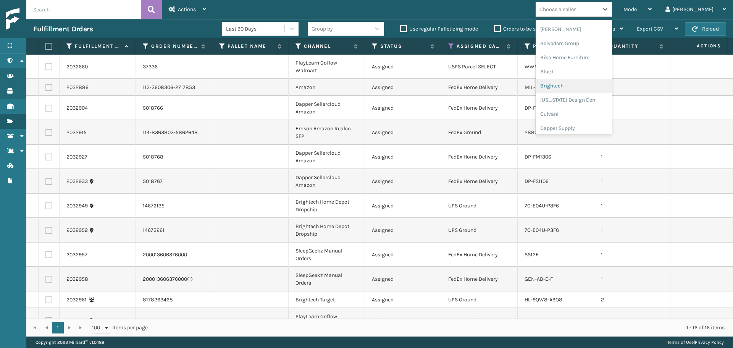
scroll to position [76, 0]
click at [579, 94] on div "Dapper Supply" at bounding box center [574, 93] width 76 height 14
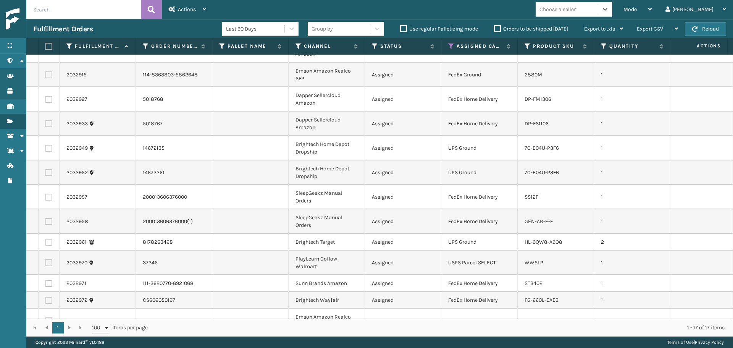
scroll to position [112, 0]
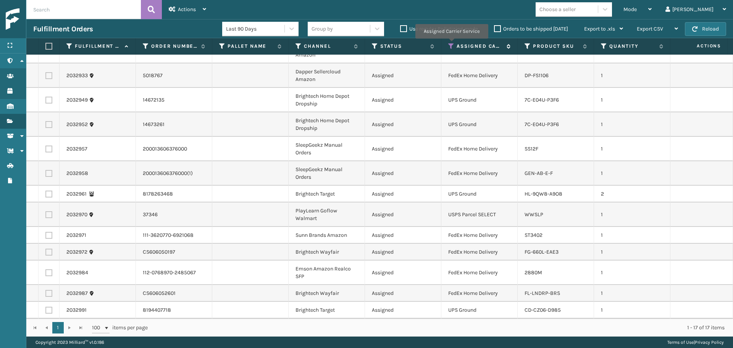
click at [451, 44] on icon at bounding box center [451, 46] width 6 height 7
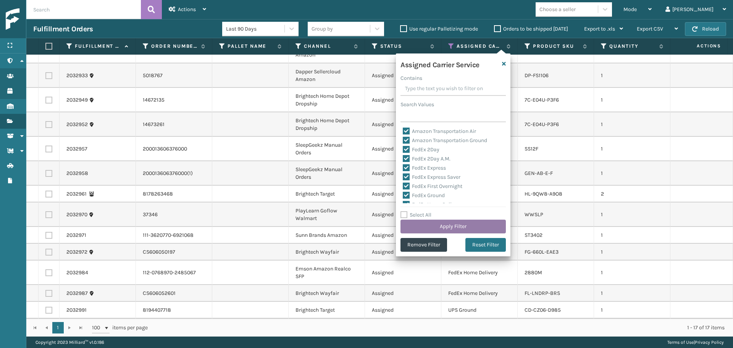
click at [457, 227] on button "Apply Filter" at bounding box center [453, 227] width 105 height 14
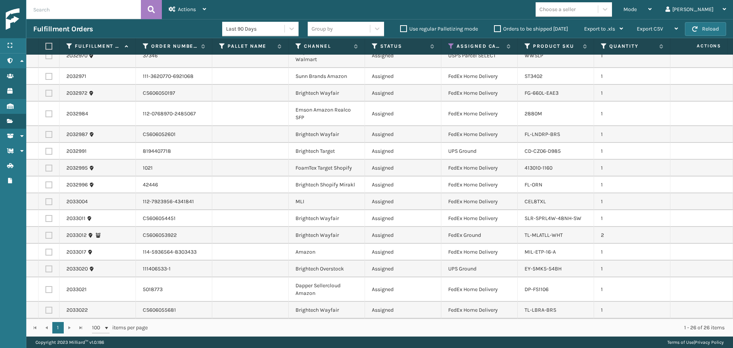
scroll to position [0, 0]
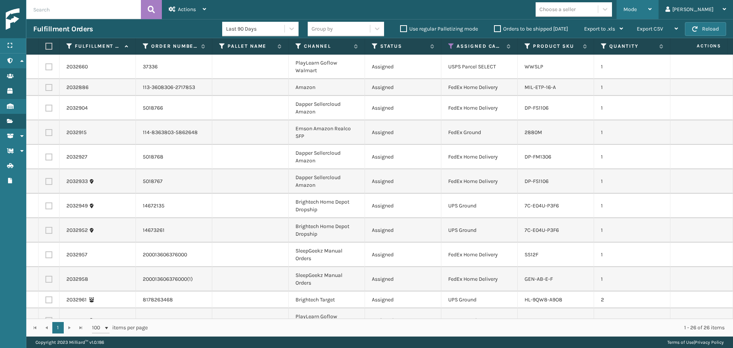
click at [652, 8] on div "Mode" at bounding box center [638, 9] width 28 height 19
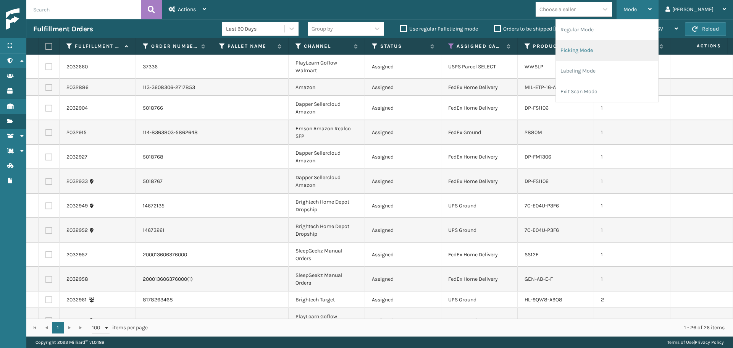
click at [626, 53] on li "Picking Mode" at bounding box center [607, 50] width 102 height 21
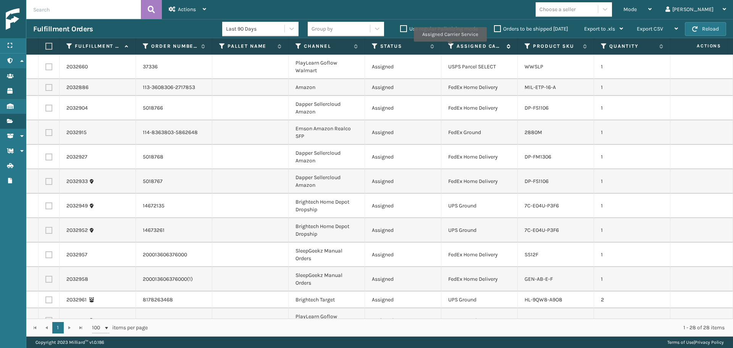
click at [450, 47] on icon at bounding box center [451, 46] width 6 height 7
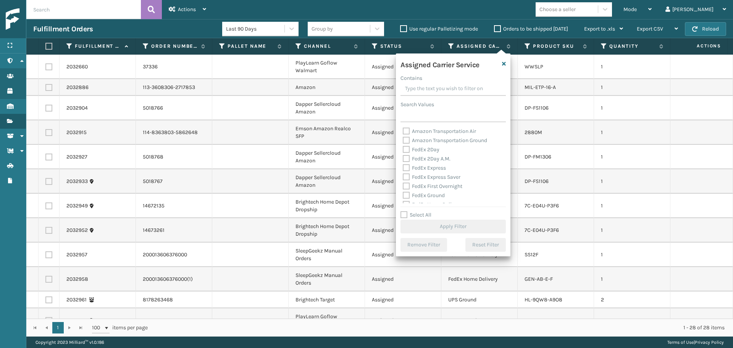
click at [426, 149] on label "FedEx 2Day" at bounding box center [421, 149] width 37 height 6
click at [403, 149] on input "FedEx 2Day" at bounding box center [403, 147] width 0 height 5
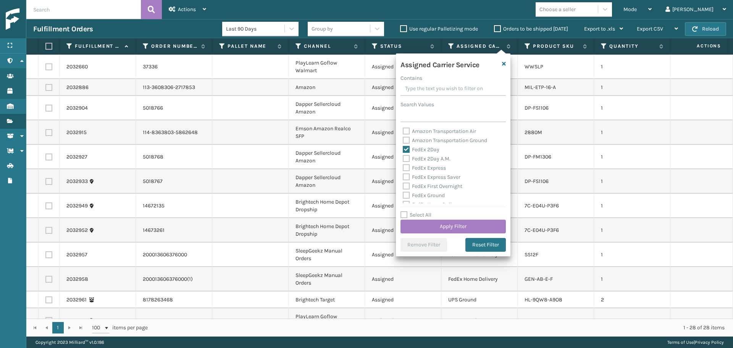
click at [429, 158] on label "FedEx 2Day A.M." at bounding box center [427, 158] width 48 height 6
click at [403, 158] on input "FedEx 2Day A.M." at bounding box center [403, 156] width 0 height 5
click at [430, 168] on label "FedEx Express" at bounding box center [424, 168] width 43 height 6
click at [403, 168] on input "FedEx Express" at bounding box center [403, 165] width 0 height 5
click at [431, 178] on label "FedEx Express Saver" at bounding box center [432, 177] width 58 height 6
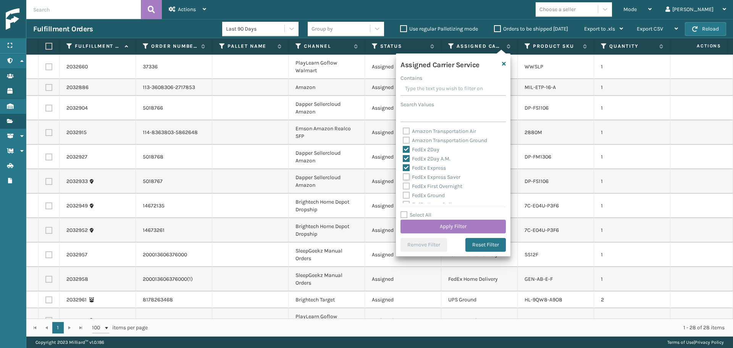
click at [403, 178] on input "FedEx Express Saver" at bounding box center [403, 175] width 0 height 5
click at [431, 188] on label "FedEx First Overnight" at bounding box center [433, 186] width 60 height 6
click at [403, 187] on input "FedEx First Overnight" at bounding box center [403, 184] width 0 height 5
click at [432, 198] on label "FedEx Ground" at bounding box center [424, 195] width 42 height 6
click at [403, 196] on input "FedEx Ground" at bounding box center [403, 193] width 0 height 5
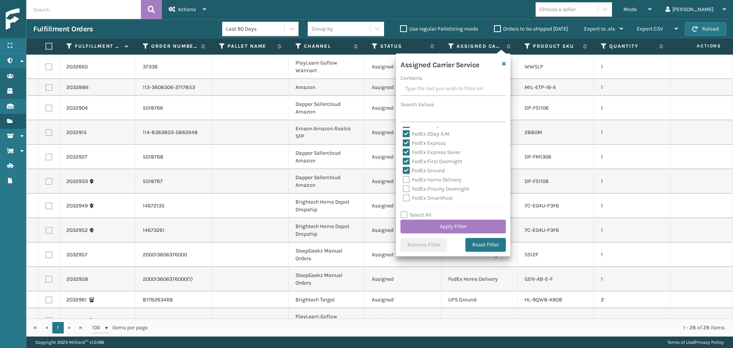
scroll to position [38, 0]
click at [426, 168] on label "FedEx Home Delivery" at bounding box center [432, 166] width 59 height 6
click at [403, 167] on input "FedEx Home Delivery" at bounding box center [403, 164] width 0 height 5
drag, startPoint x: 430, startPoint y: 175, endPoint x: 430, endPoint y: 183, distance: 8.4
click at [430, 175] on label "FedEx Priority Overnight" at bounding box center [436, 175] width 66 height 6
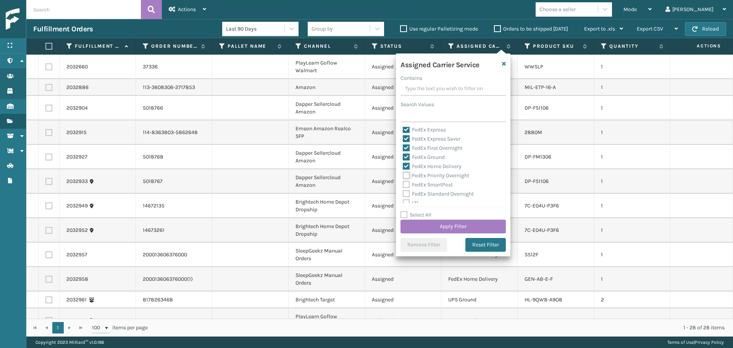
click at [403, 175] on input "FedEx Priority Overnight" at bounding box center [403, 173] width 0 height 5
click at [430, 183] on label "FedEx SmartPost" at bounding box center [428, 184] width 50 height 6
click at [403, 183] on input "FedEx SmartPost" at bounding box center [403, 182] width 0 height 5
drag, startPoint x: 432, startPoint y: 189, endPoint x: 433, endPoint y: 197, distance: 7.8
click at [432, 190] on div "FedEx Standard Overnight" at bounding box center [453, 193] width 101 height 9
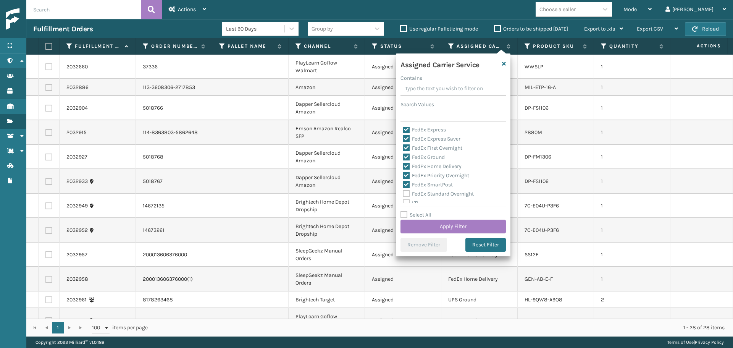
click at [433, 197] on label "FedEx Standard Overnight" at bounding box center [438, 194] width 71 height 6
click at [403, 194] on input "FedEx Standard Overnight" at bounding box center [403, 191] width 0 height 5
click at [451, 225] on button "Apply Filter" at bounding box center [453, 227] width 105 height 14
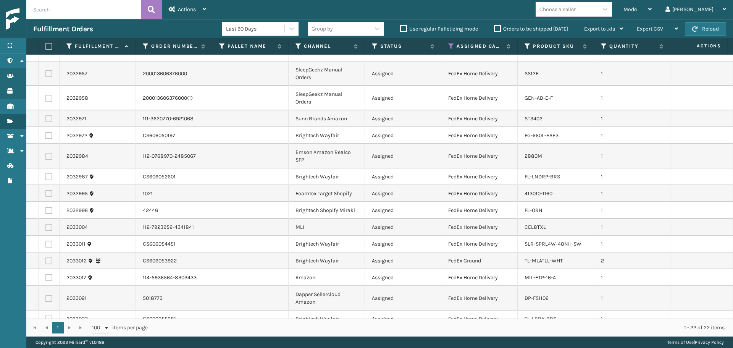
scroll to position [173, 0]
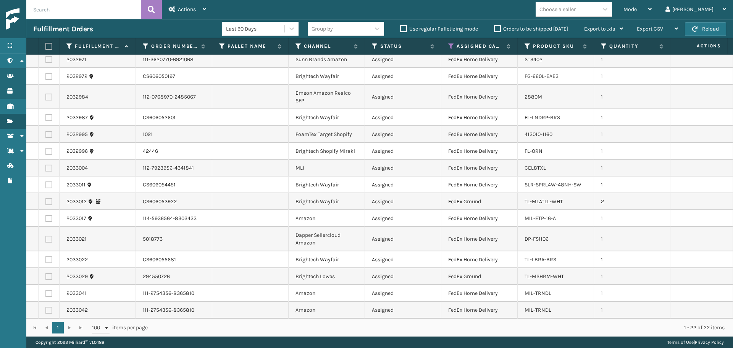
click at [48, 46] on label at bounding box center [47, 46] width 5 height 7
click at [46, 46] on input "checkbox" at bounding box center [45, 46] width 0 height 5
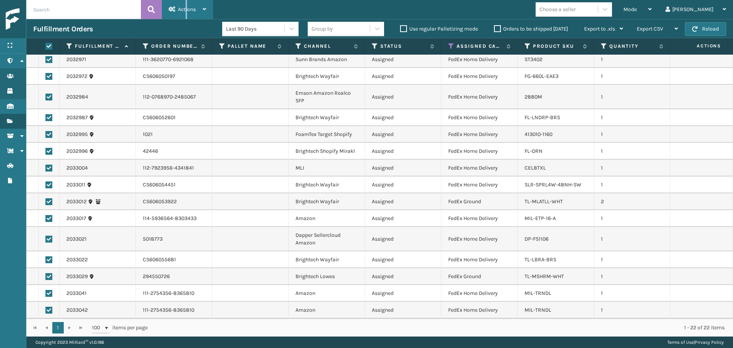
click at [186, 3] on div "Actions" at bounding box center [187, 9] width 37 height 19
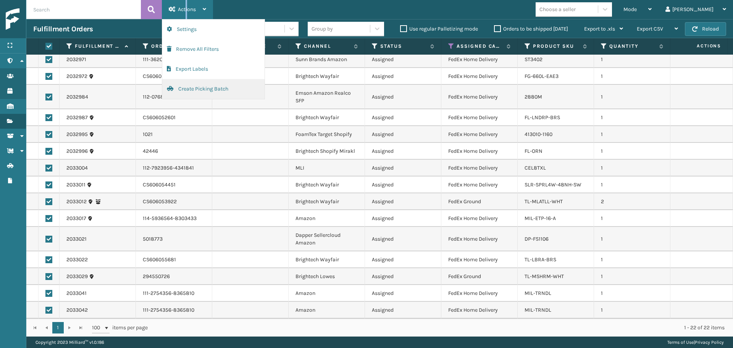
click at [207, 91] on button "Create Picking Batch" at bounding box center [213, 89] width 102 height 20
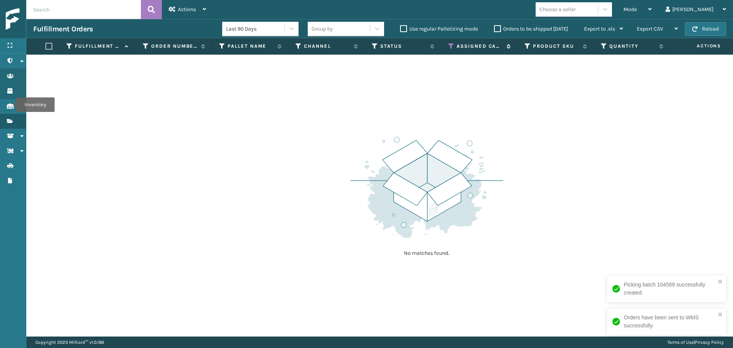
click at [451, 45] on icon at bounding box center [451, 46] width 6 height 7
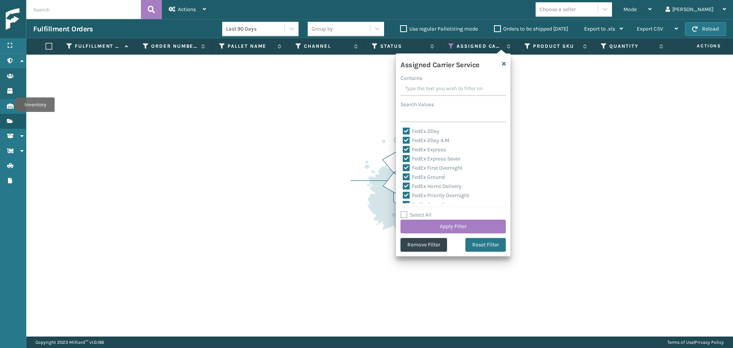
click at [423, 212] on label "Select All" at bounding box center [416, 215] width 31 height 6
click at [423, 211] on input "Select All" at bounding box center [458, 210] width 115 height 1
click at [423, 212] on label "Select All" at bounding box center [416, 215] width 31 height 6
click at [423, 211] on input "Select All" at bounding box center [458, 210] width 115 height 1
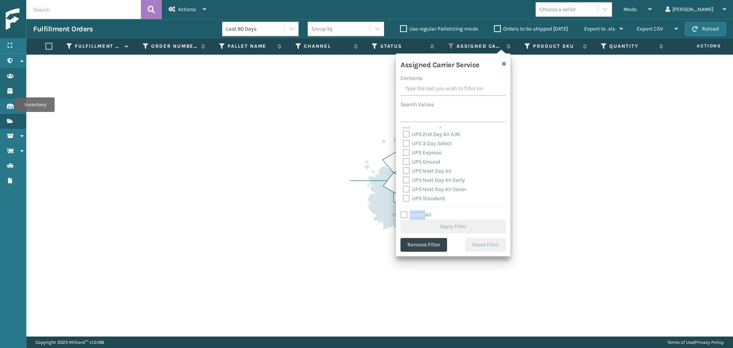
scroll to position [115, 0]
click at [426, 164] on label "UPS 2nd Day Air" at bounding box center [426, 163] width 47 height 6
click at [403, 164] on input "UPS 2nd Day Air" at bounding box center [403, 161] width 0 height 5
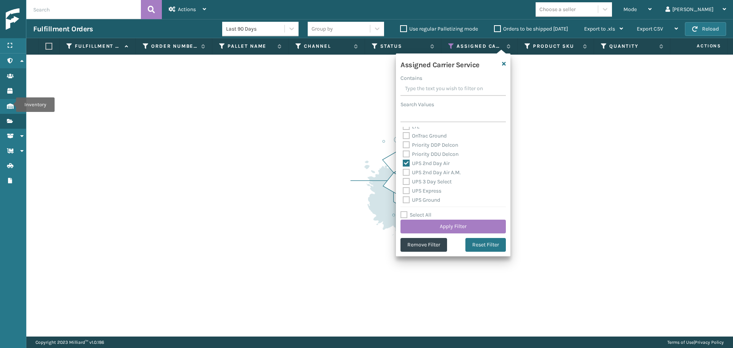
click at [426, 171] on label "UPS 2nd Day Air A.M." at bounding box center [432, 172] width 58 height 6
click at [403, 171] on input "UPS 2nd Day Air A.M." at bounding box center [403, 170] width 0 height 5
click at [420, 184] on label "UPS 3 Day Select" at bounding box center [427, 181] width 49 height 6
click at [403, 182] on input "UPS 3 Day Select" at bounding box center [403, 179] width 0 height 5
click at [422, 193] on label "UPS Express" at bounding box center [422, 190] width 39 height 6
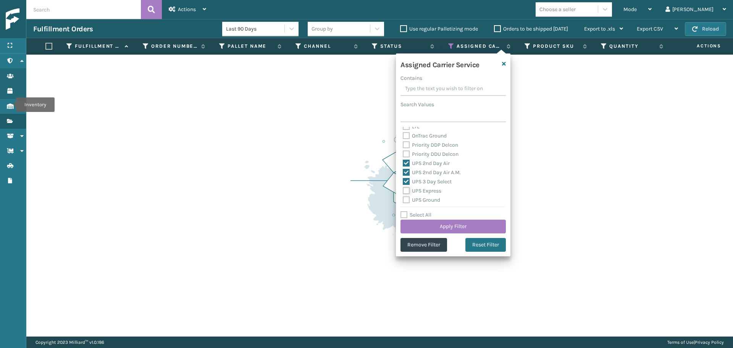
click at [403, 191] on input "UPS Express" at bounding box center [403, 188] width 0 height 5
click at [423, 201] on label "UPS Ground" at bounding box center [421, 200] width 37 height 6
click at [403, 200] on input "UPS Ground" at bounding box center [403, 198] width 0 height 5
click at [423, 173] on label "UPS Next Day Air" at bounding box center [427, 171] width 49 height 6
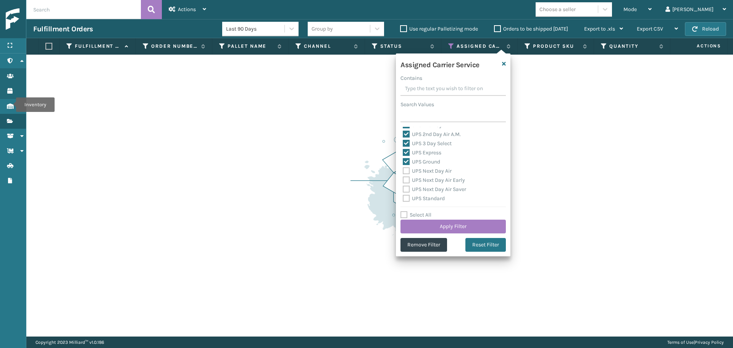
click at [403, 171] on input "UPS Next Day Air" at bounding box center [403, 168] width 0 height 5
click at [423, 179] on label "UPS Next Day Air Early" at bounding box center [434, 180] width 62 height 6
click at [403, 179] on input "UPS Next Day Air Early" at bounding box center [403, 178] width 0 height 5
click at [423, 186] on div "UPS Next Day Air Saver" at bounding box center [453, 189] width 101 height 9
click at [423, 192] on label "UPS Next Day Air Saver" at bounding box center [434, 189] width 63 height 6
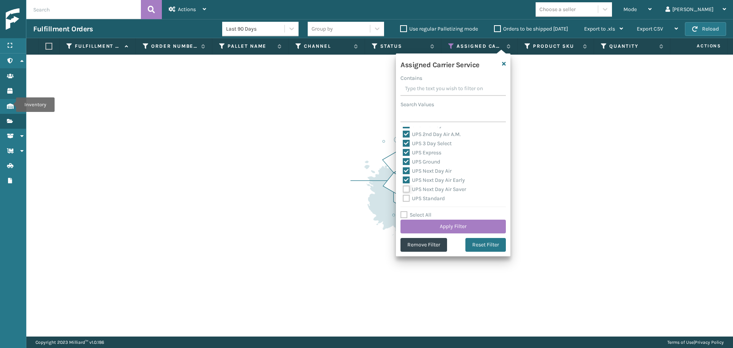
click at [403, 190] on input "UPS Next Day Air Saver" at bounding box center [403, 187] width 0 height 5
click at [425, 197] on label "UPS Standard" at bounding box center [424, 198] width 42 height 6
click at [403, 197] on input "UPS Standard" at bounding box center [403, 196] width 0 height 5
click at [432, 171] on label "UPS SurePost 1LB or Greater" at bounding box center [440, 169] width 75 height 6
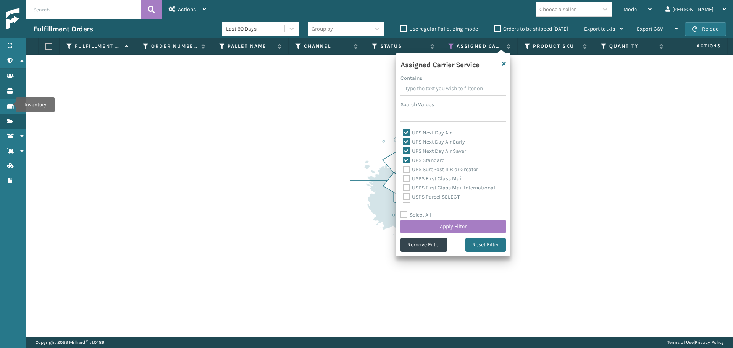
click at [403, 170] on input "UPS SurePost 1LB or Greater" at bounding box center [403, 167] width 0 height 5
click at [433, 177] on label "USPS First Class Mail" at bounding box center [433, 178] width 60 height 6
click at [403, 177] on input "USPS First Class Mail" at bounding box center [403, 176] width 0 height 5
click at [434, 187] on label "USPS First Class Mail International" at bounding box center [449, 187] width 92 height 6
click at [403, 187] on input "USPS First Class Mail International" at bounding box center [403, 185] width 0 height 5
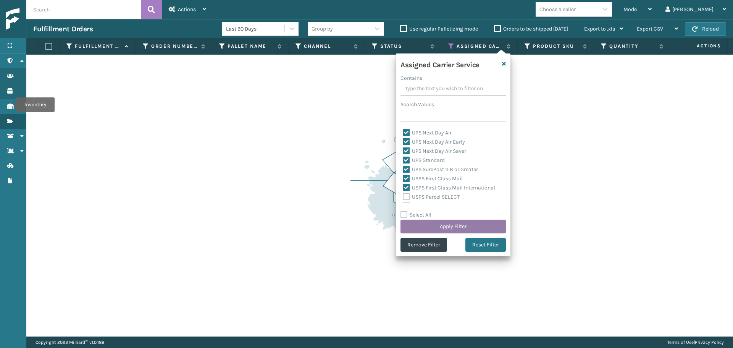
click at [449, 226] on button "Apply Filter" at bounding box center [453, 227] width 105 height 14
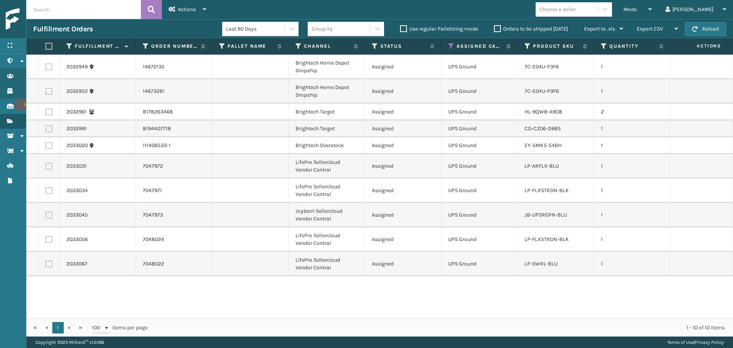
click at [48, 45] on label at bounding box center [47, 46] width 5 height 7
click at [46, 45] on input "checkbox" at bounding box center [45, 46] width 0 height 5
click at [186, 12] on span "Actions" at bounding box center [187, 9] width 18 height 6
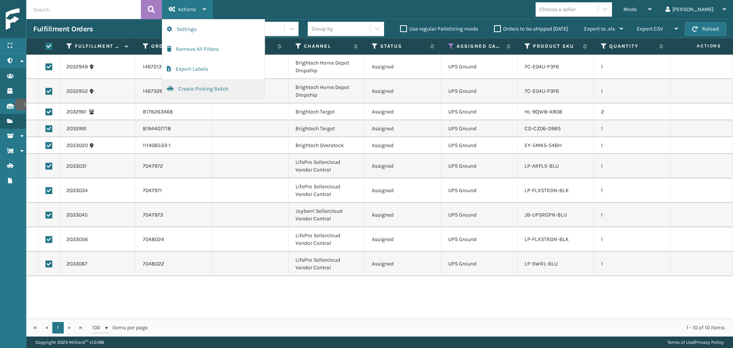
click at [212, 92] on button "Create Picking Batch" at bounding box center [213, 89] width 102 height 20
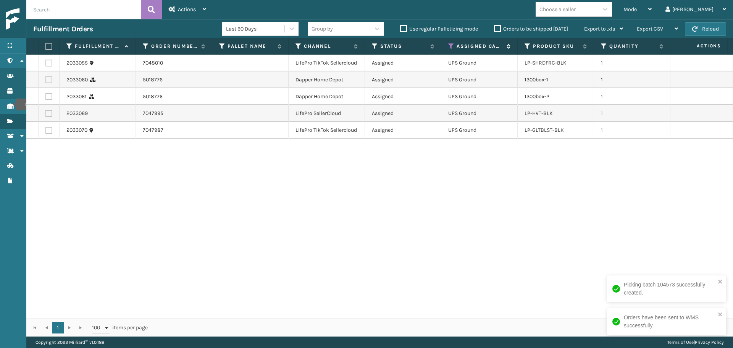
click at [451, 45] on icon at bounding box center [451, 46] width 6 height 7
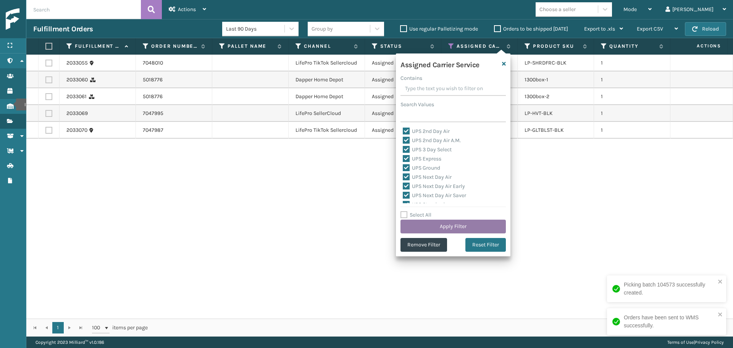
click at [456, 228] on button "Apply Filter" at bounding box center [453, 227] width 105 height 14
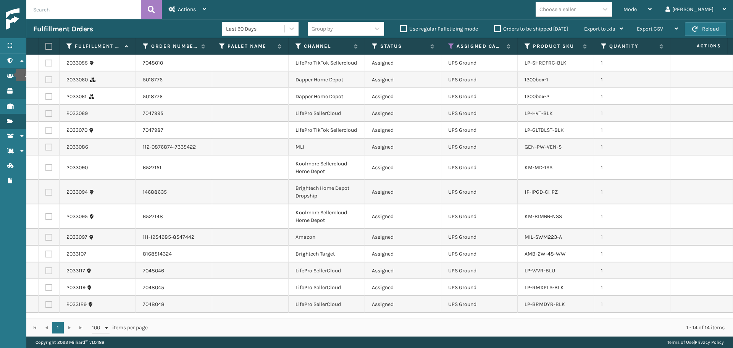
drag, startPoint x: 50, startPoint y: 44, endPoint x: 98, endPoint y: 31, distance: 49.7
click at [50, 44] on label at bounding box center [47, 46] width 5 height 7
click at [46, 44] on input "checkbox" at bounding box center [45, 46] width 0 height 5
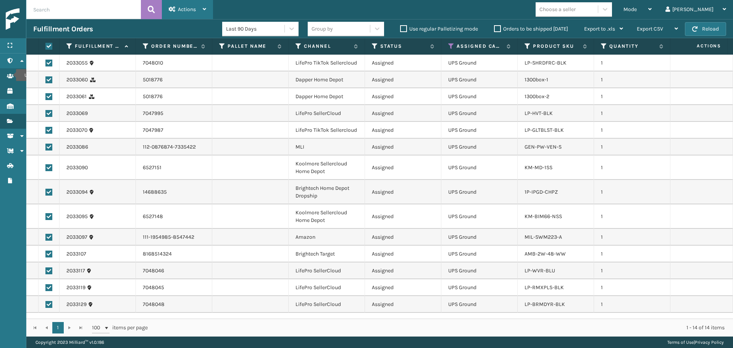
click at [202, 7] on div "Actions" at bounding box center [187, 9] width 37 height 19
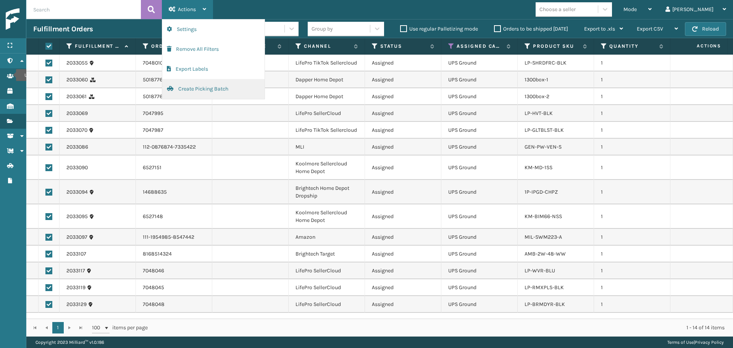
click at [196, 94] on button "Create Picking Batch" at bounding box center [213, 89] width 102 height 20
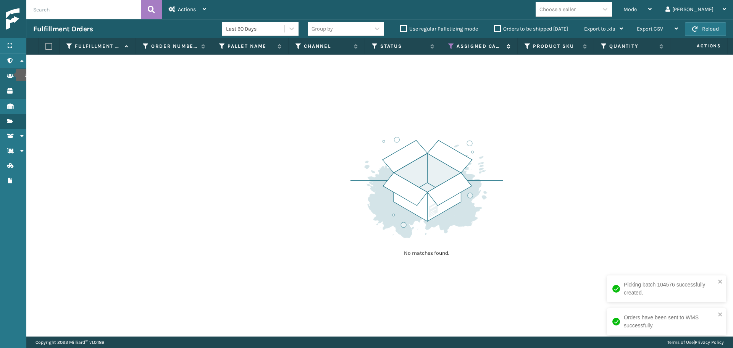
click at [451, 48] on icon at bounding box center [451, 46] width 6 height 7
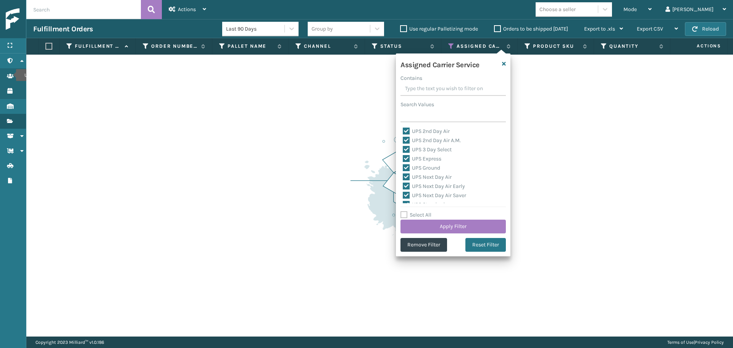
click at [419, 212] on label "Select All" at bounding box center [416, 215] width 31 height 6
click at [419, 211] on input "Select All" at bounding box center [458, 210] width 115 height 1
click at [421, 214] on label "Select All" at bounding box center [416, 215] width 31 height 6
click at [421, 211] on input "Select All" at bounding box center [458, 210] width 115 height 1
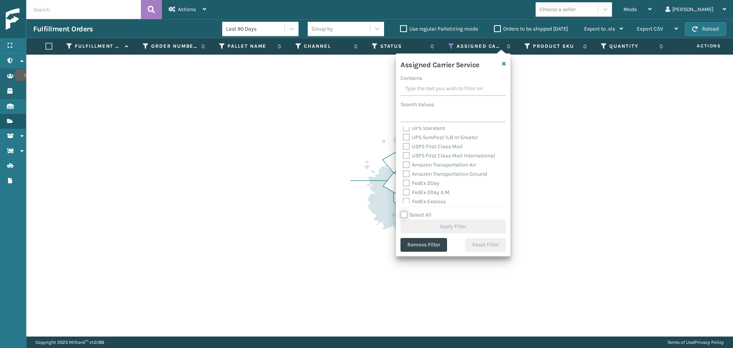
scroll to position [115, 0]
click at [420, 148] on div "FedEx 2Day" at bounding box center [453, 145] width 101 height 9
click at [417, 147] on label "FedEx 2Day" at bounding box center [421, 145] width 37 height 6
click at [403, 145] on input "FedEx 2Day" at bounding box center [403, 143] width 0 height 5
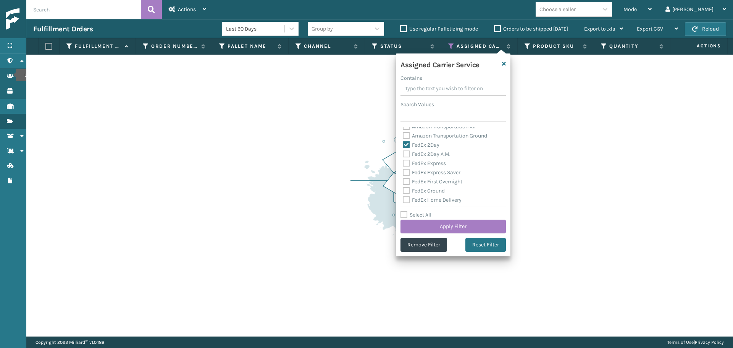
click at [422, 156] on label "FedEx 2Day A.M." at bounding box center [427, 154] width 48 height 6
click at [403, 155] on input "FedEx 2Day A.M." at bounding box center [403, 152] width 0 height 5
click at [426, 165] on label "FedEx Express" at bounding box center [424, 163] width 43 height 6
click at [403, 164] on input "FedEx Express" at bounding box center [403, 161] width 0 height 5
click at [432, 174] on label "FedEx Express Saver" at bounding box center [432, 172] width 58 height 6
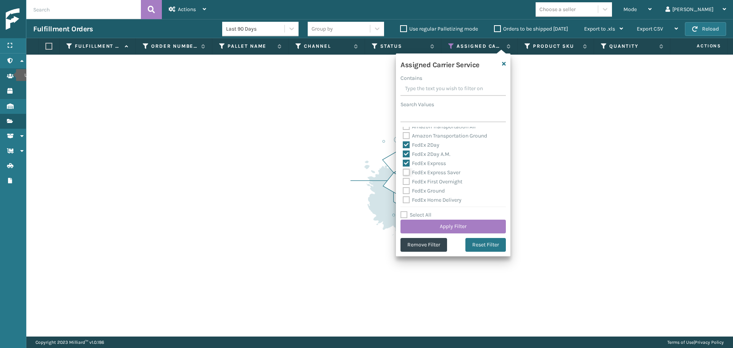
click at [403, 173] on input "FedEx Express Saver" at bounding box center [403, 170] width 0 height 5
click at [433, 179] on label "FedEx First Overnight" at bounding box center [433, 181] width 60 height 6
click at [403, 179] on input "FedEx First Overnight" at bounding box center [403, 179] width 0 height 5
click at [433, 186] on div "FedEx First Overnight" at bounding box center [453, 181] width 101 height 9
click at [433, 189] on label "FedEx Ground" at bounding box center [424, 190] width 42 height 6
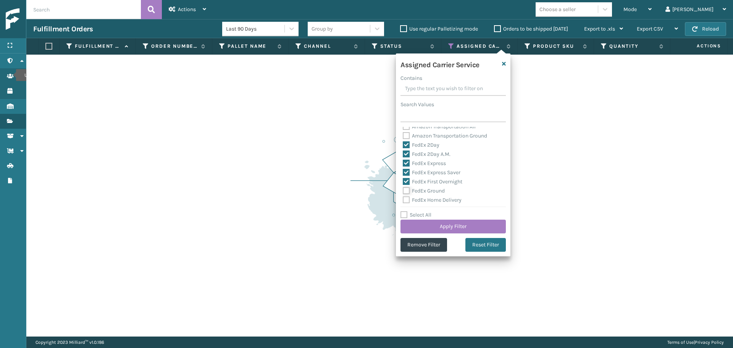
click at [403, 189] on input "FedEx Ground" at bounding box center [403, 188] width 0 height 5
click at [433, 198] on label "FedEx Home Delivery" at bounding box center [432, 200] width 59 height 6
click at [403, 198] on input "FedEx Home Delivery" at bounding box center [403, 198] width 0 height 5
click at [428, 172] on label "FedEx Priority Overnight" at bounding box center [436, 171] width 66 height 6
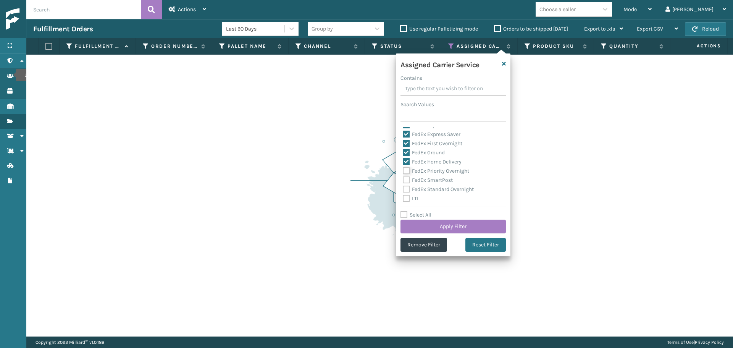
click at [403, 171] on input "FedEx Priority Overnight" at bounding box center [403, 168] width 0 height 5
click at [431, 182] on label "FedEx SmartPost" at bounding box center [428, 180] width 50 height 6
click at [403, 181] on input "FedEx SmartPost" at bounding box center [403, 178] width 0 height 5
click at [433, 188] on label "FedEx Standard Overnight" at bounding box center [438, 189] width 71 height 6
click at [403, 188] on input "FedEx Standard Overnight" at bounding box center [403, 187] width 0 height 5
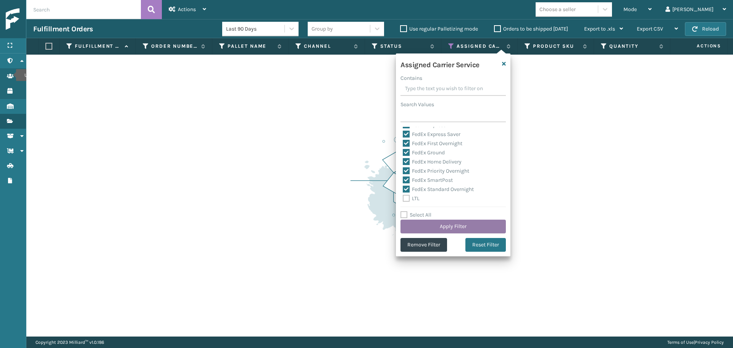
click at [438, 227] on button "Apply Filter" at bounding box center [453, 227] width 105 height 14
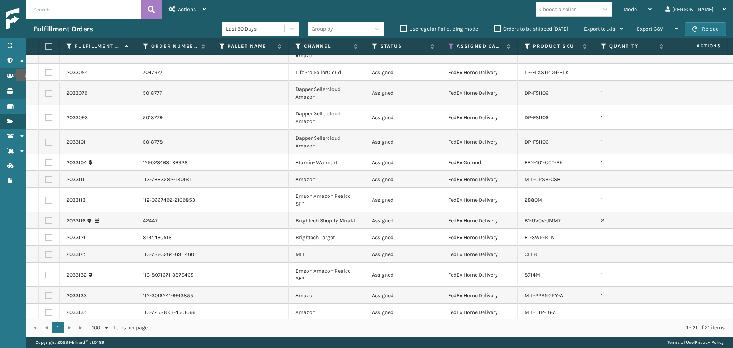
scroll to position [0, 0]
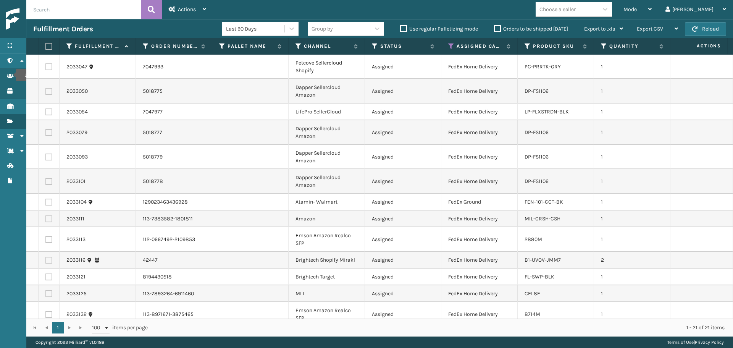
click at [47, 46] on label at bounding box center [47, 46] width 5 height 7
click at [46, 46] on input "checkbox" at bounding box center [45, 46] width 0 height 5
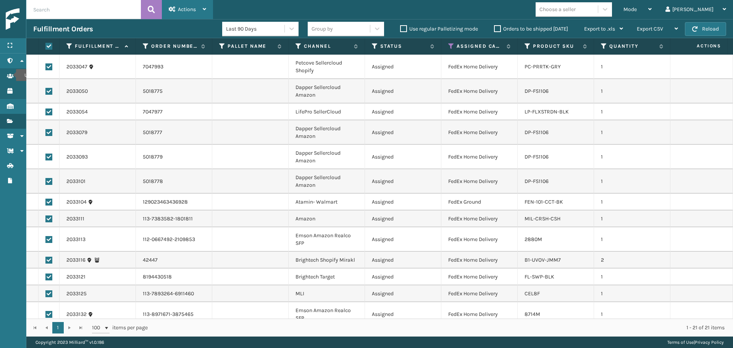
click at [180, 8] on span "Actions" at bounding box center [187, 9] width 18 height 6
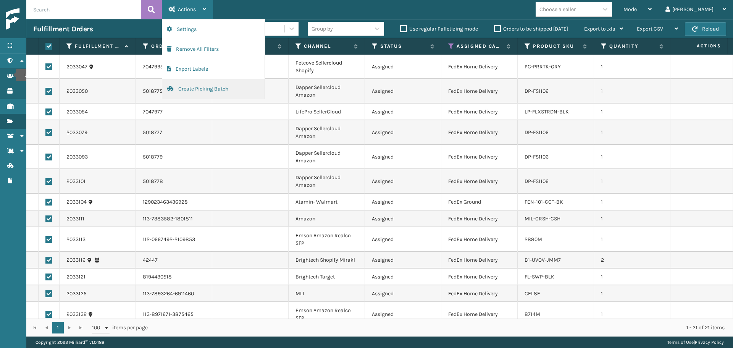
click at [184, 91] on button "Create Picking Batch" at bounding box center [213, 89] width 102 height 20
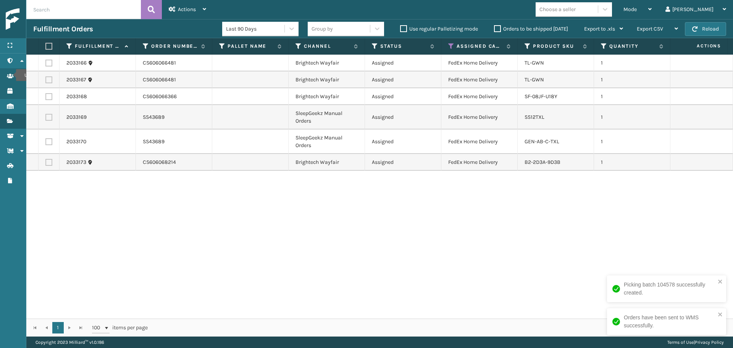
click at [48, 45] on label at bounding box center [47, 46] width 5 height 7
click at [46, 45] on input "checkbox" at bounding box center [45, 46] width 0 height 5
click at [184, 10] on span "Actions" at bounding box center [187, 9] width 18 height 6
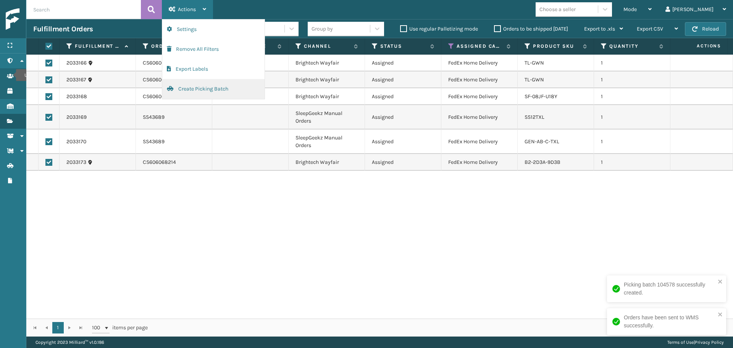
click at [194, 89] on button "Create Picking Batch" at bounding box center [213, 89] width 102 height 20
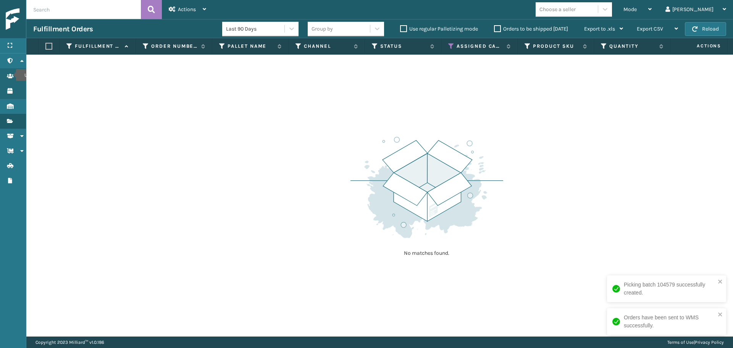
click at [498, 29] on label "Orders to be shipped [DATE]" at bounding box center [531, 29] width 74 height 6
click at [495, 29] on input "Orders to be shipped [DATE]" at bounding box center [494, 26] width 0 height 5
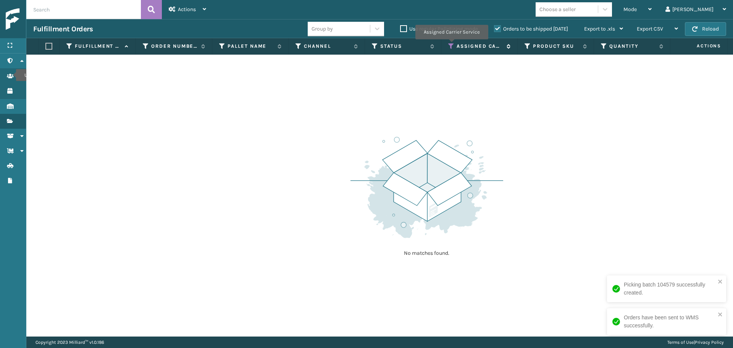
click at [451, 45] on icon at bounding box center [451, 46] width 6 height 7
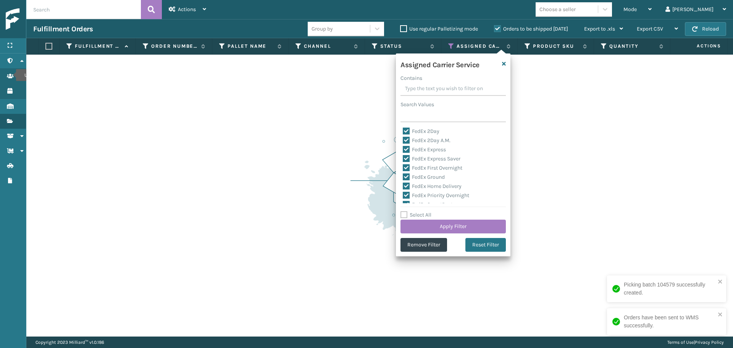
click at [419, 215] on label "Select All" at bounding box center [416, 215] width 31 height 6
click at [419, 211] on input "Select All" at bounding box center [458, 210] width 115 height 1
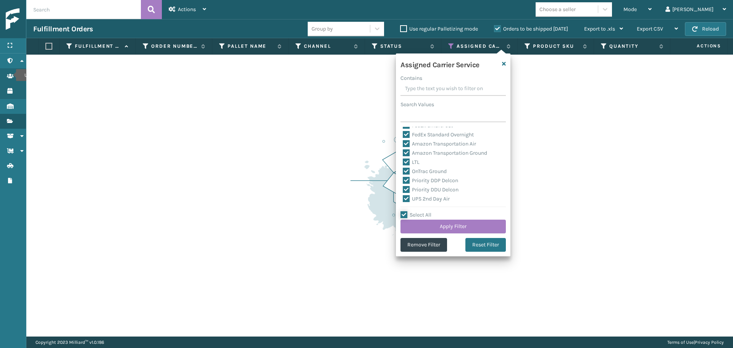
scroll to position [76, 0]
click at [414, 168] on div "LTL" at bounding box center [453, 164] width 101 height 9
click at [414, 165] on label "LTL" at bounding box center [411, 165] width 17 height 6
click at [403, 165] on input "LTL" at bounding box center [403, 162] width 0 height 5
click at [450, 226] on button "Apply Filter" at bounding box center [453, 227] width 105 height 14
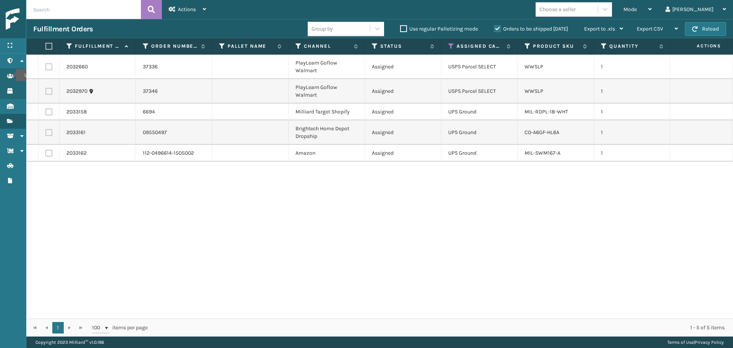
click at [48, 48] on label at bounding box center [47, 46] width 5 height 7
click at [46, 48] on input "checkbox" at bounding box center [45, 46] width 0 height 5
click at [184, 10] on span "Actions" at bounding box center [187, 9] width 18 height 6
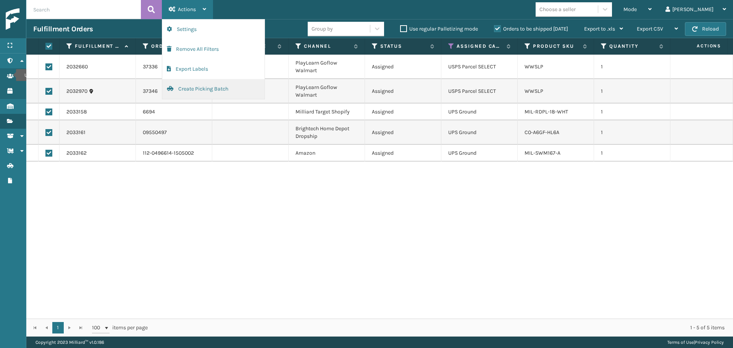
click at [209, 86] on button "Create Picking Batch" at bounding box center [213, 89] width 102 height 20
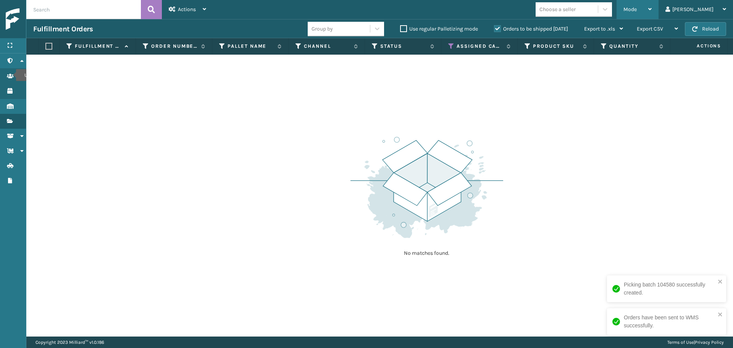
click at [637, 8] on span "Mode" at bounding box center [630, 9] width 13 height 6
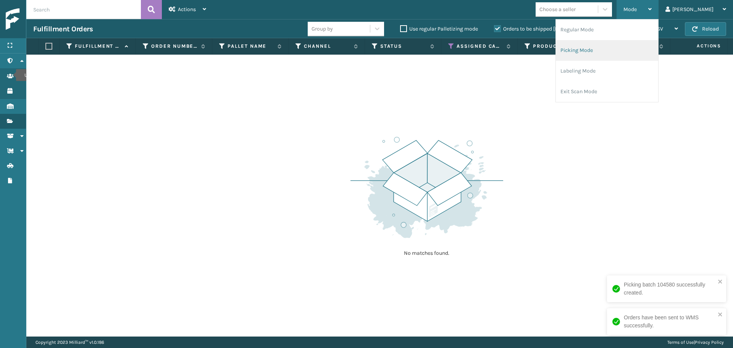
click at [624, 52] on li "Picking Mode" at bounding box center [607, 50] width 102 height 21
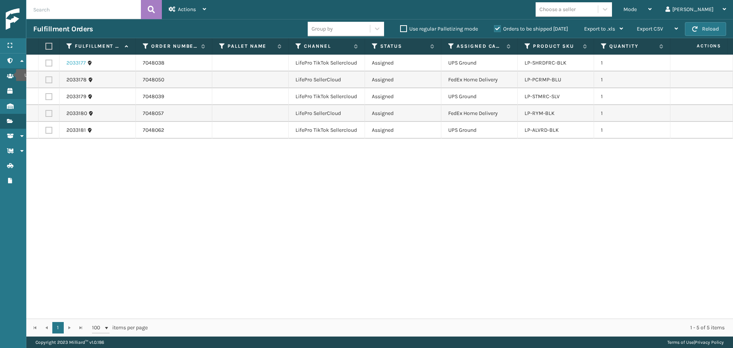
click at [71, 61] on link "2033177" at bounding box center [75, 63] width 19 height 8
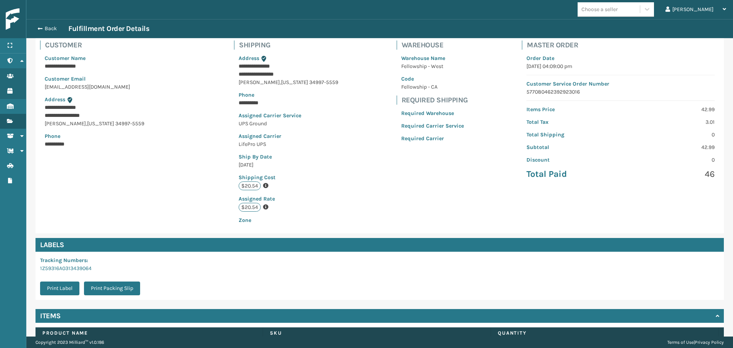
scroll to position [103, 0]
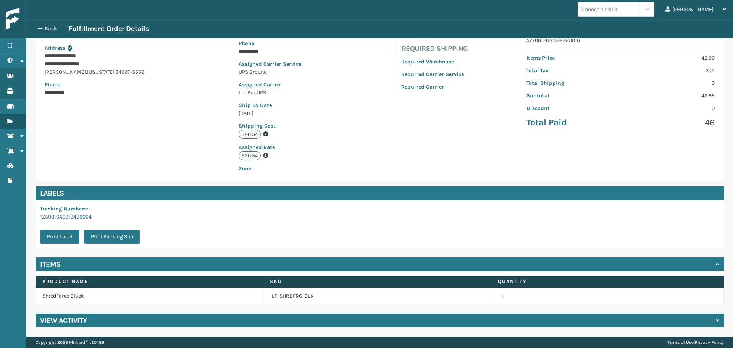
click at [209, 316] on div "View Activity" at bounding box center [380, 321] width 689 height 14
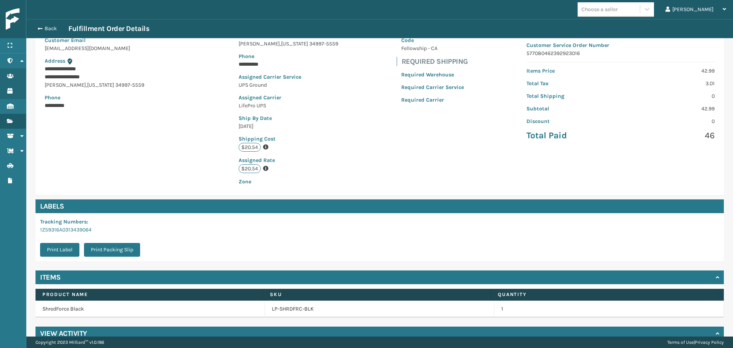
scroll to position [15, 0]
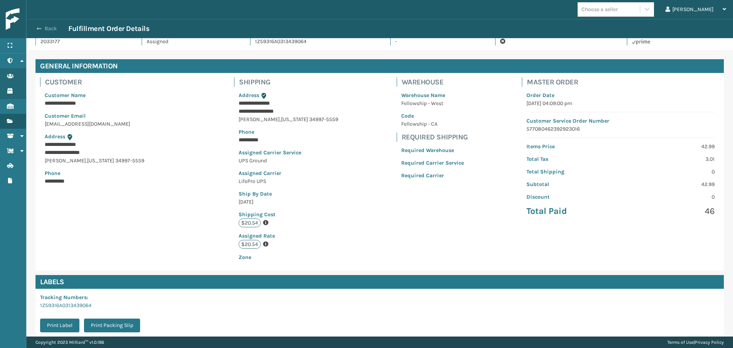
click at [49, 29] on button "Back" at bounding box center [50, 28] width 35 height 7
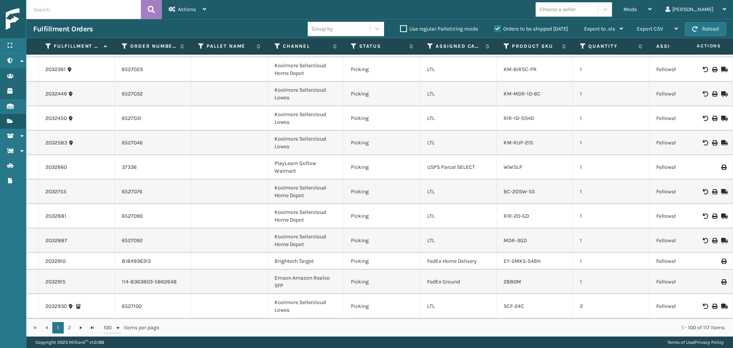
scroll to position [993, 0]
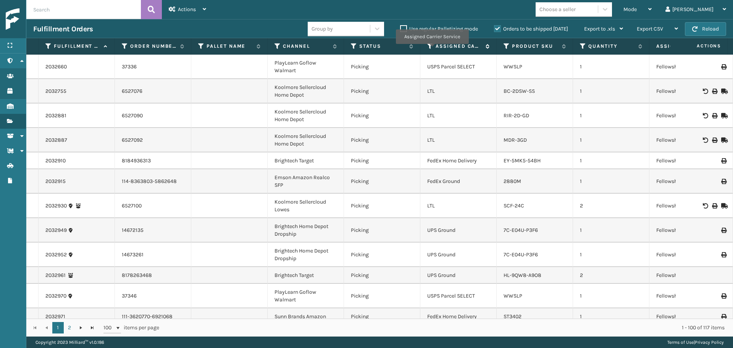
click at [431, 48] on icon at bounding box center [430, 46] width 6 height 7
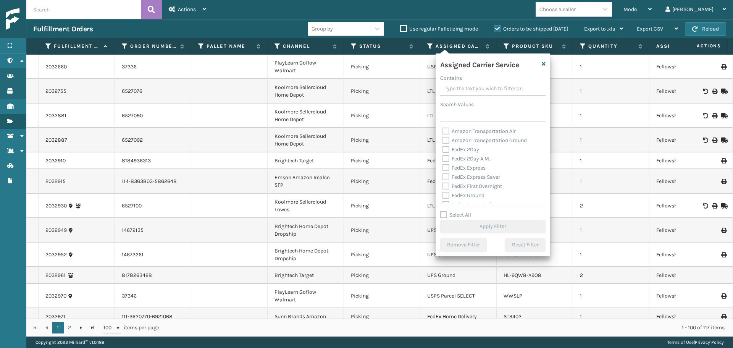
click at [459, 212] on label "Select All" at bounding box center [455, 215] width 31 height 6
click at [459, 211] on input "Select All" at bounding box center [497, 210] width 115 height 1
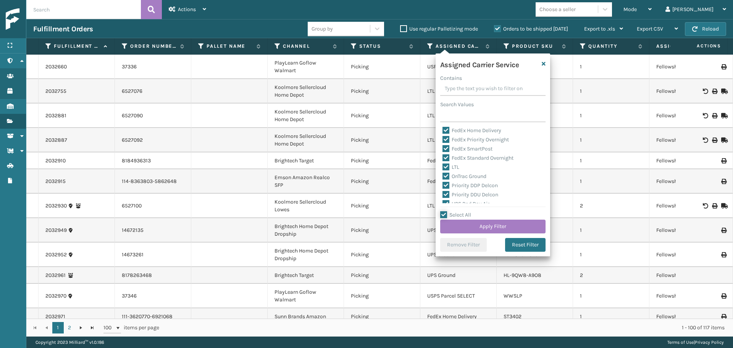
scroll to position [76, 0]
click at [455, 164] on label "LTL" at bounding box center [451, 165] width 17 height 6
click at [443, 164] on input "LTL" at bounding box center [443, 162] width 0 height 5
click at [483, 227] on button "Apply Filter" at bounding box center [492, 227] width 105 height 14
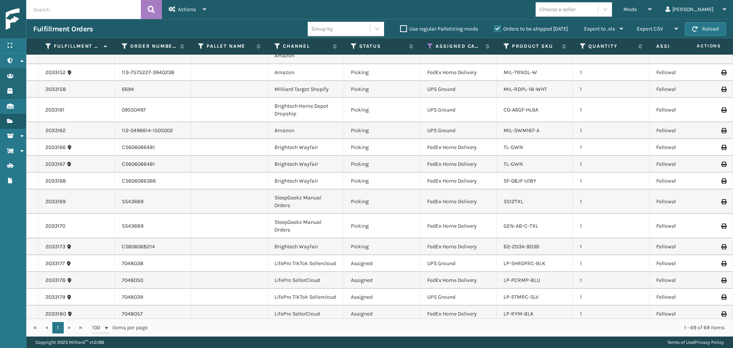
scroll to position [1115, 0]
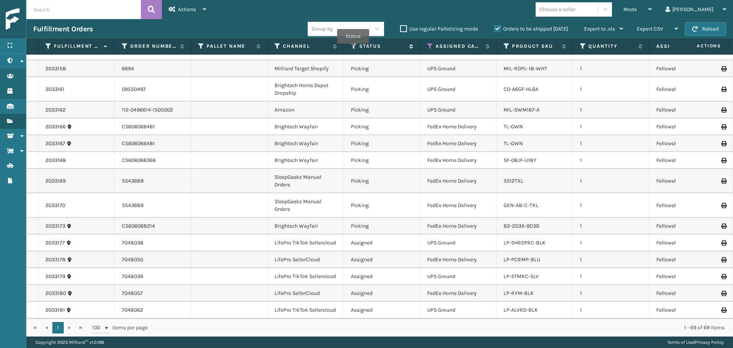
click at [353, 49] on icon at bounding box center [354, 46] width 6 height 7
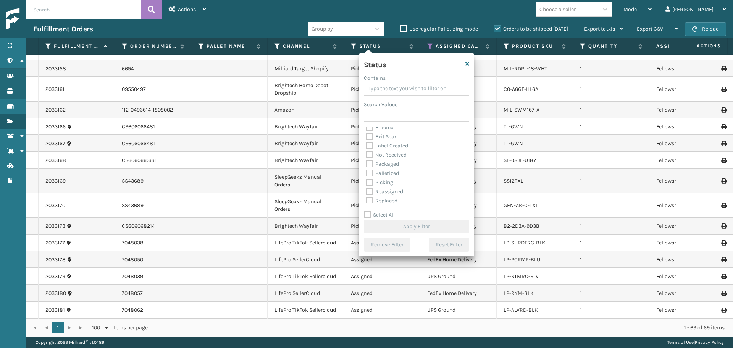
scroll to position [43, 0]
click at [382, 158] on label "Picking" at bounding box center [379, 161] width 27 height 6
click at [367, 158] on input "Picking" at bounding box center [366, 159] width 0 height 5
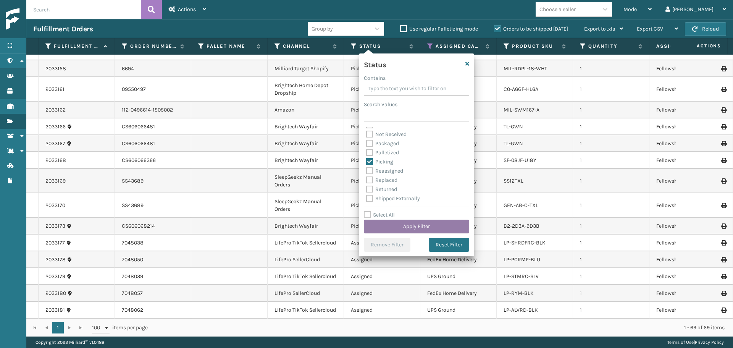
click at [418, 228] on button "Apply Filter" at bounding box center [416, 227] width 105 height 14
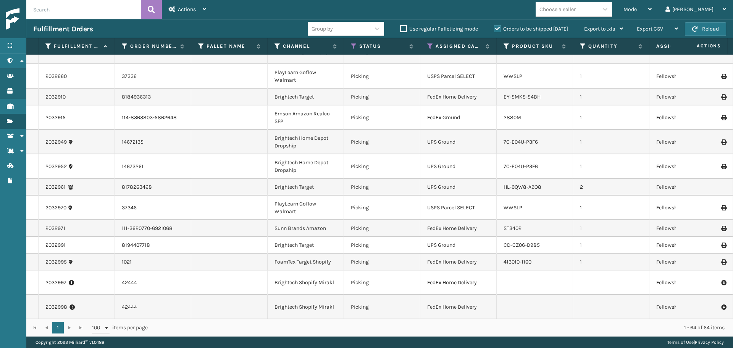
scroll to position [0, 0]
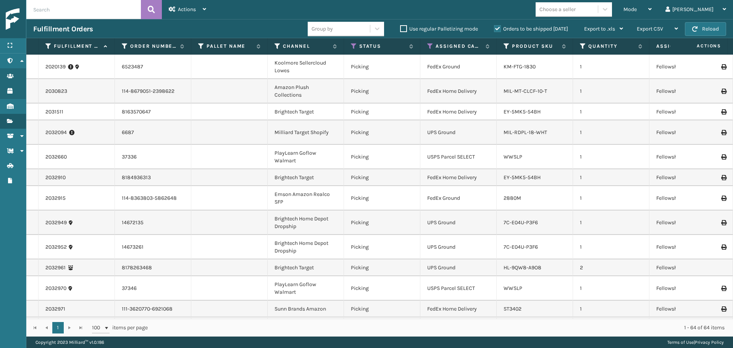
click at [354, 50] on th "Status" at bounding box center [382, 46] width 76 height 16
click at [354, 47] on icon at bounding box center [354, 46] width 6 height 7
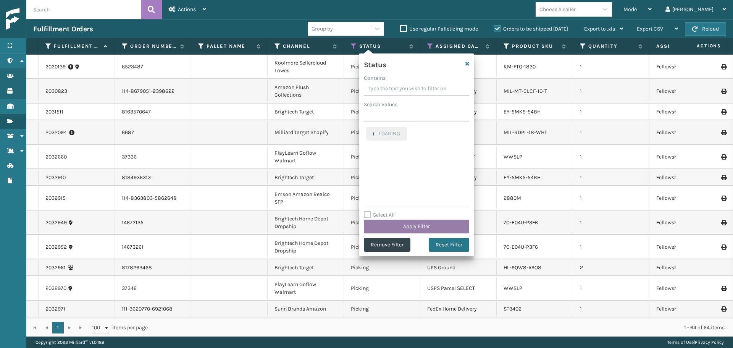
click at [399, 229] on button "Apply Filter" at bounding box center [416, 227] width 105 height 14
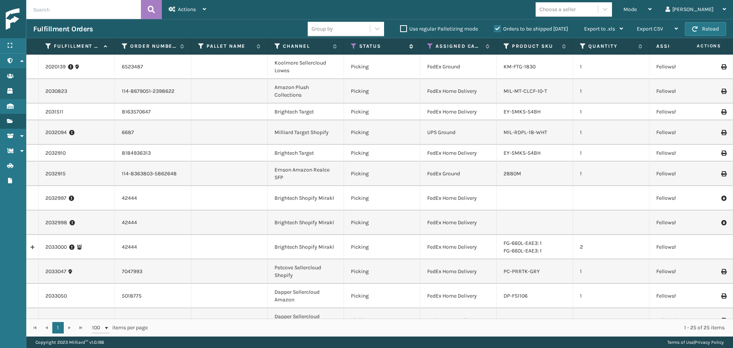
click at [356, 47] on div "Status" at bounding box center [382, 46] width 62 height 7
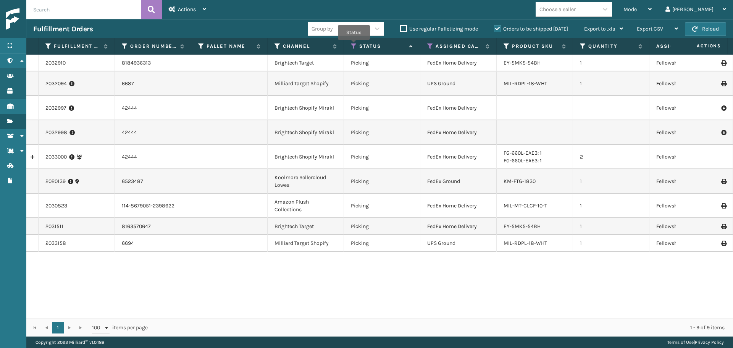
click at [353, 44] on icon at bounding box center [354, 46] width 6 height 7
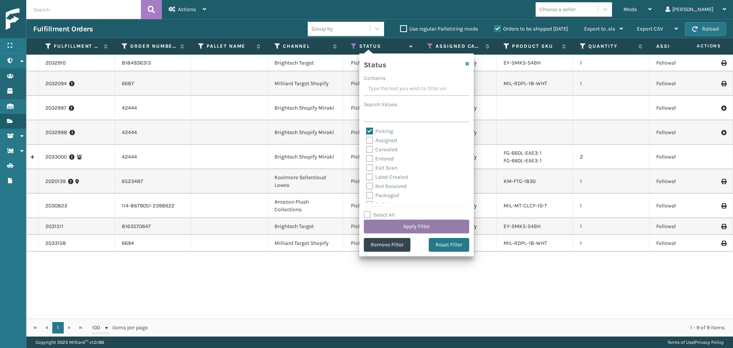
click at [407, 226] on button "Apply Filter" at bounding box center [416, 227] width 105 height 14
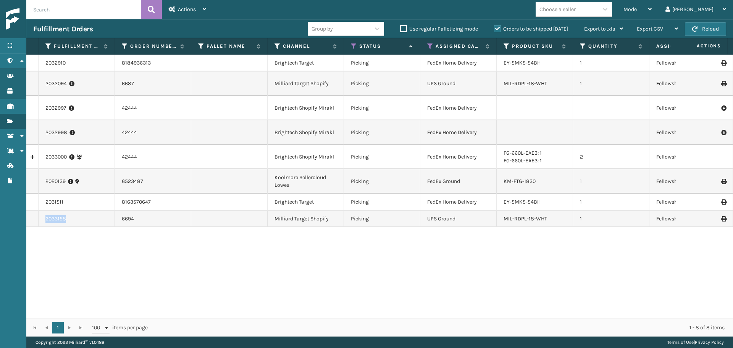
drag, startPoint x: 77, startPoint y: 223, endPoint x: 40, endPoint y: 223, distance: 36.7
click at [40, 223] on td "2033158" at bounding box center [77, 218] width 76 height 17
copy link "2033158"
click at [61, 154] on link "2033000" at bounding box center [55, 157] width 21 height 8
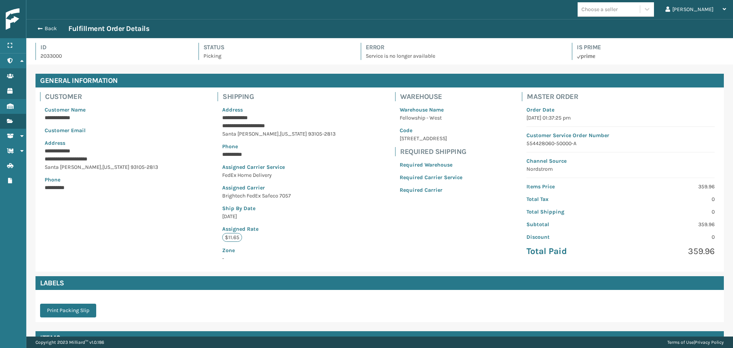
click at [57, 55] on p "2033000" at bounding box center [112, 56] width 144 height 8
copy p "2033000"
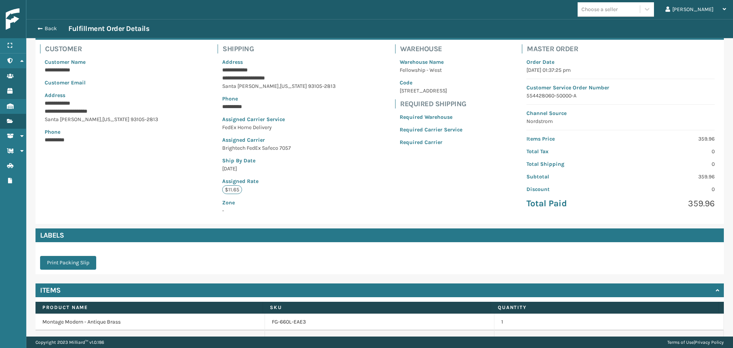
scroll to position [91, 0]
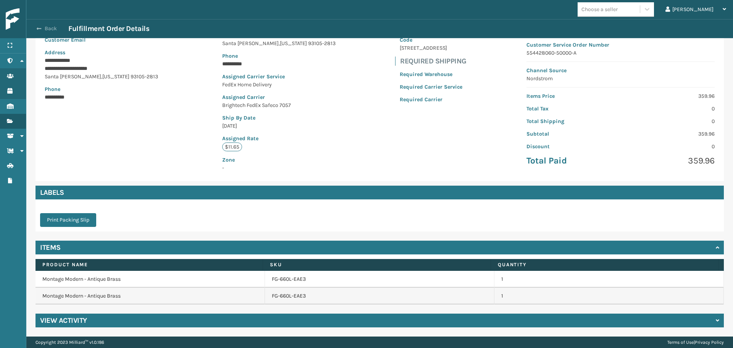
click at [54, 28] on button "Back" at bounding box center [50, 28] width 35 height 7
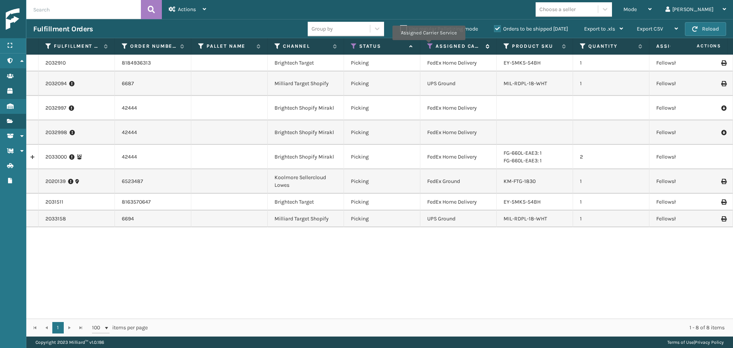
click at [428, 45] on icon at bounding box center [430, 46] width 6 height 7
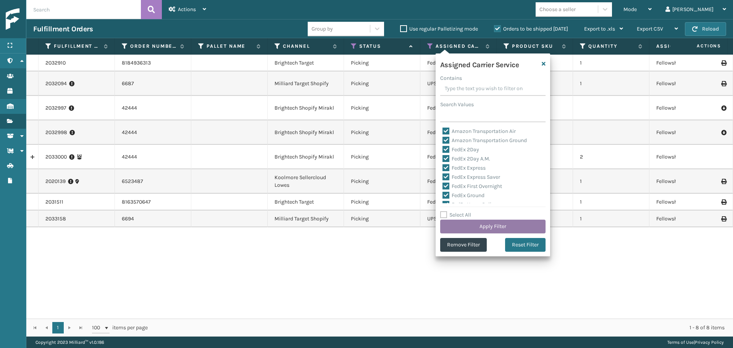
click at [474, 229] on button "Apply Filter" at bounding box center [492, 227] width 105 height 14
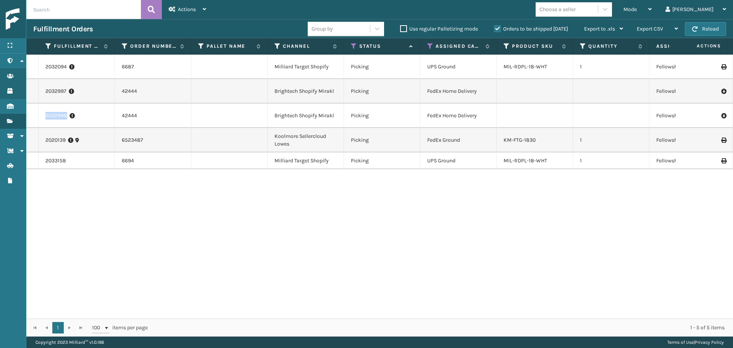
drag, startPoint x: 50, startPoint y: 114, endPoint x: 85, endPoint y: 114, distance: 35.1
click at [85, 114] on td "2032998" at bounding box center [77, 115] width 76 height 24
click at [53, 114] on link "2032998" at bounding box center [56, 116] width 22 height 8
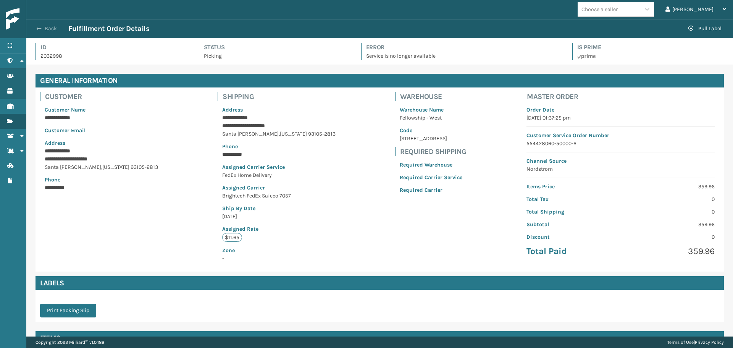
click at [52, 26] on button "Back" at bounding box center [50, 28] width 35 height 7
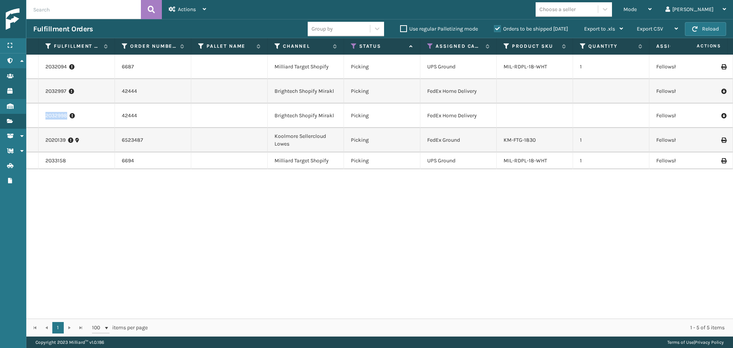
drag, startPoint x: 42, startPoint y: 113, endPoint x: 68, endPoint y: 118, distance: 26.7
click at [68, 118] on td "2032998" at bounding box center [77, 115] width 76 height 24
copy link "2032998"
click at [75, 18] on input "text" at bounding box center [83, 9] width 115 height 19
click at [499, 28] on label "Orders to be shipped [DATE]" at bounding box center [531, 29] width 74 height 6
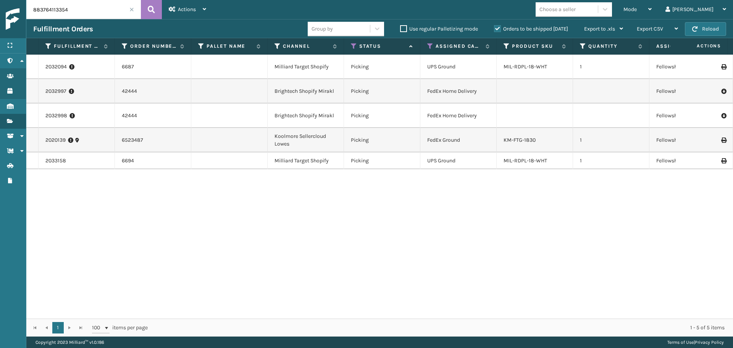
click at [495, 28] on input "Orders to be shipped [DATE]" at bounding box center [494, 26] width 0 height 5
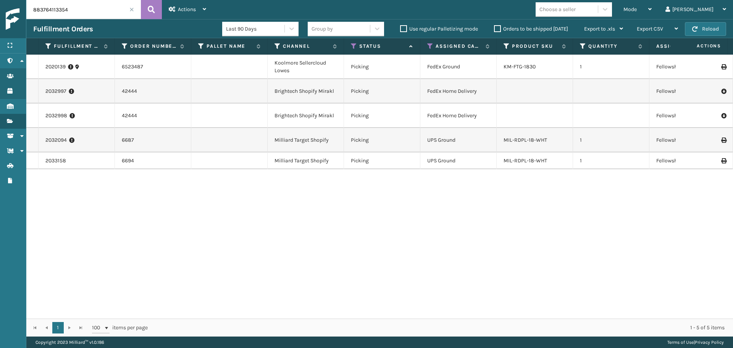
click at [112, 12] on input "883764113354" at bounding box center [83, 9] width 115 height 19
click at [157, 11] on button at bounding box center [151, 9] width 21 height 19
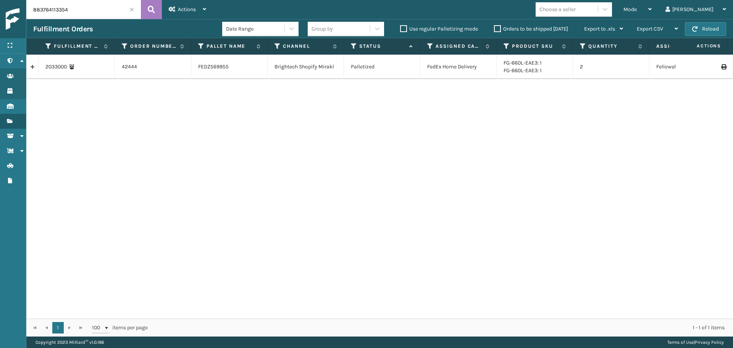
drag, startPoint x: 77, startPoint y: 12, endPoint x: -84, endPoint y: 2, distance: 161.4
click at [0, 2] on html "Menu Inventory Administration Inventory Users Inventory Products Inventory Inve…" at bounding box center [366, 174] width 733 height 348
drag, startPoint x: 141, startPoint y: 63, endPoint x: 109, endPoint y: 63, distance: 32.1
click at [109, 63] on tr "2032999 42444 FEDZ569955 Brightech Shopify Mirakl Palletized FedEx Home Deliver…" at bounding box center [519, 63] width 986 height 17
copy tr "42444"
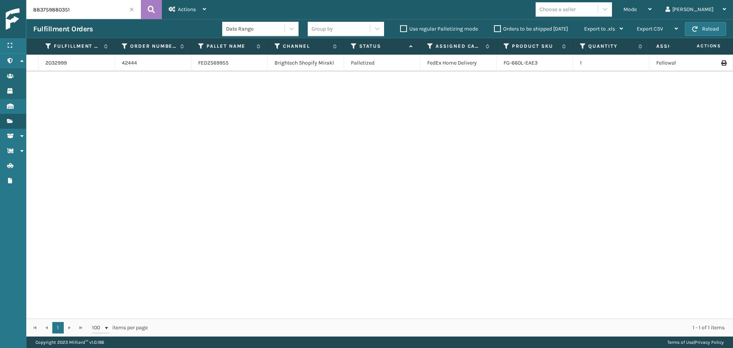
click at [73, 9] on input "883759880351" at bounding box center [83, 9] width 115 height 19
paste input "42444"
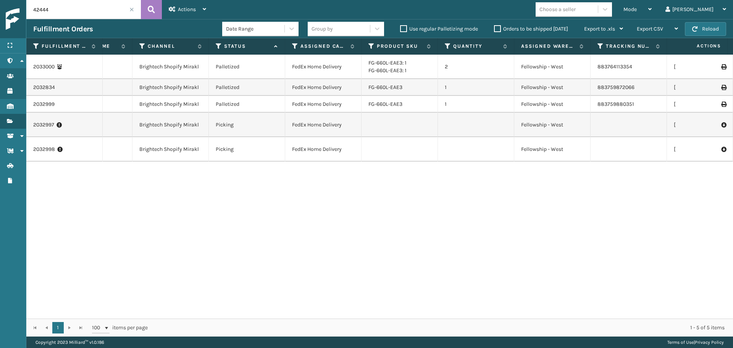
scroll to position [0, 134]
